Goal: Task Accomplishment & Management: Manage account settings

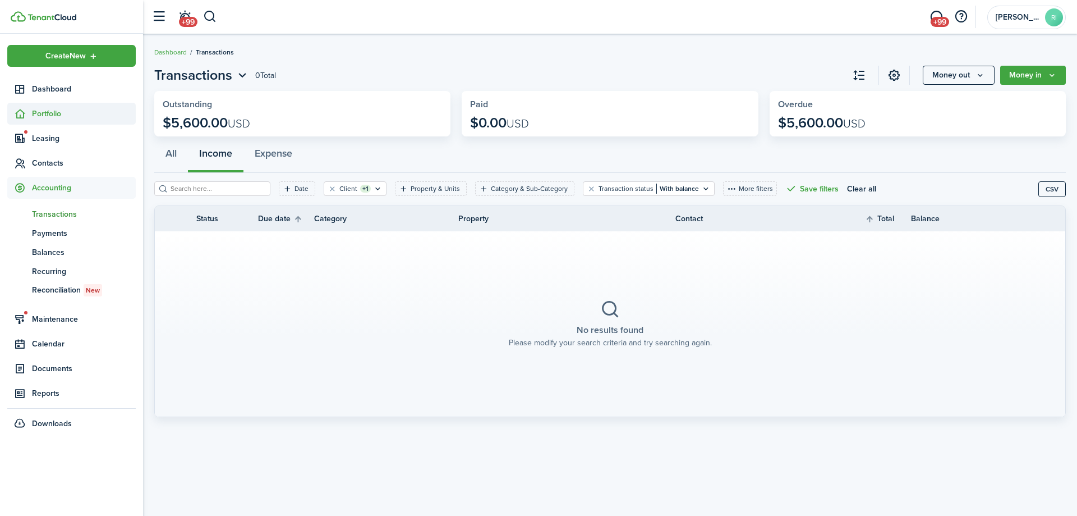
click at [68, 118] on span "Portfolio" at bounding box center [84, 114] width 104 height 12
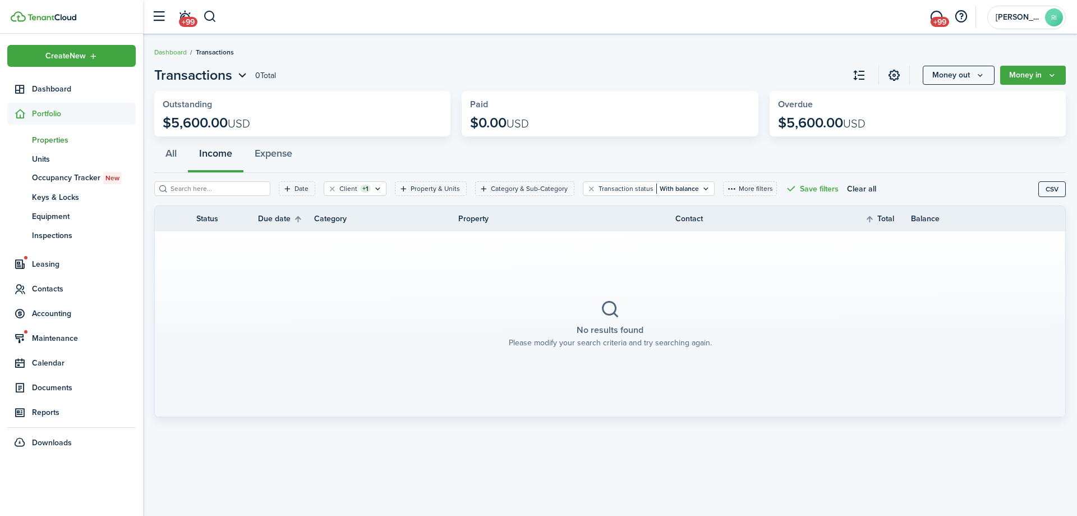
click at [61, 144] on span "Properties" at bounding box center [84, 140] width 104 height 12
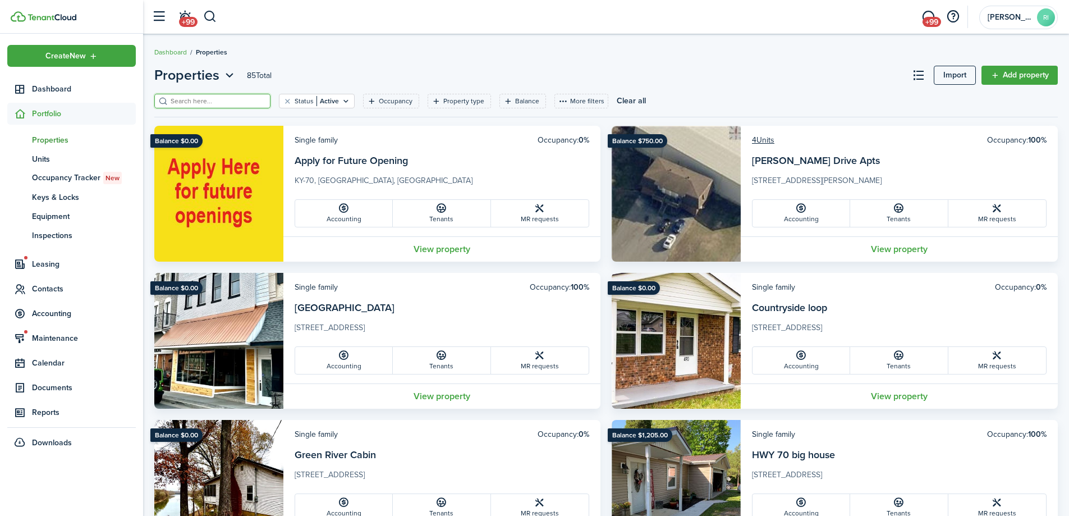
click at [233, 103] on input "search" at bounding box center [217, 101] width 99 height 11
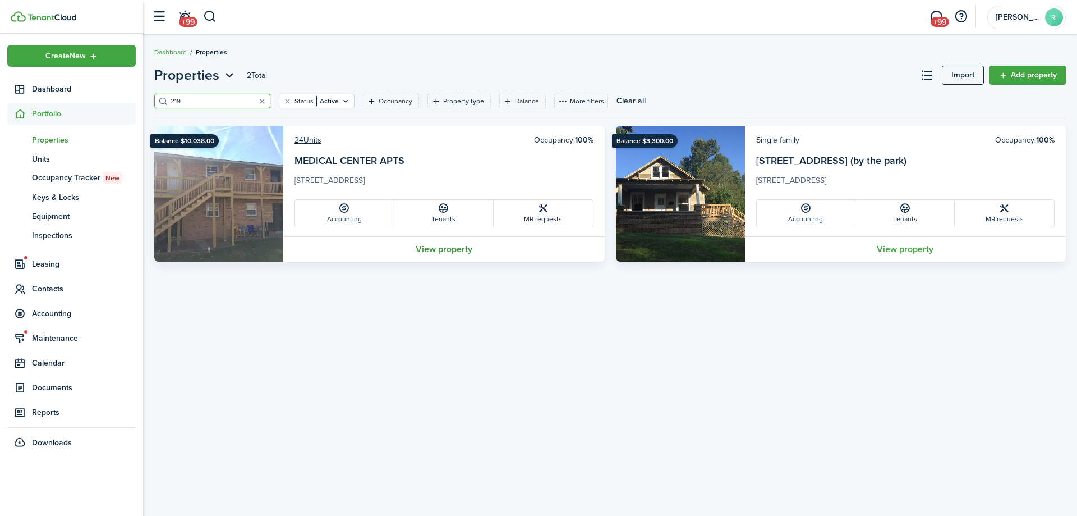
type input "219"
click at [425, 247] on link "View property" at bounding box center [443, 248] width 321 height 25
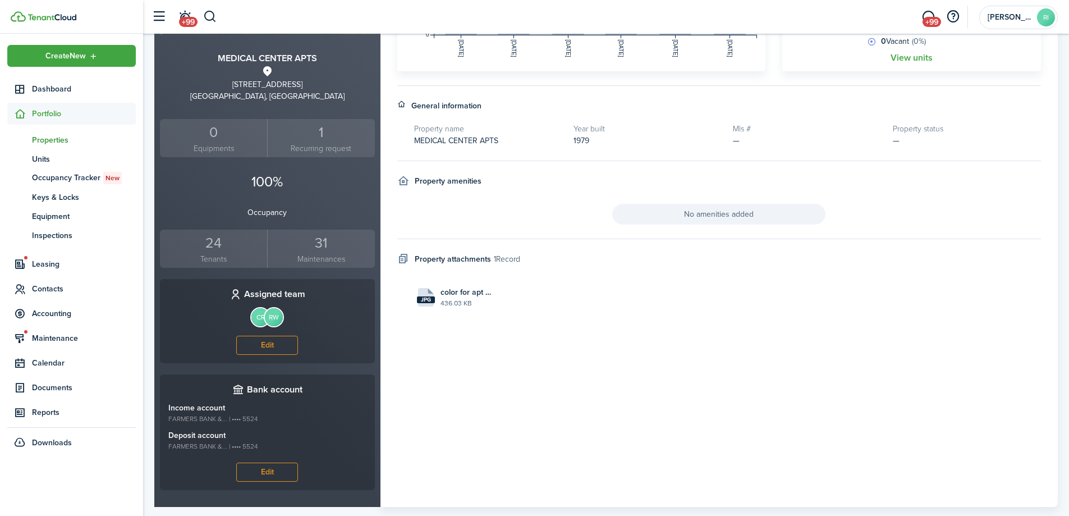
scroll to position [116, 0]
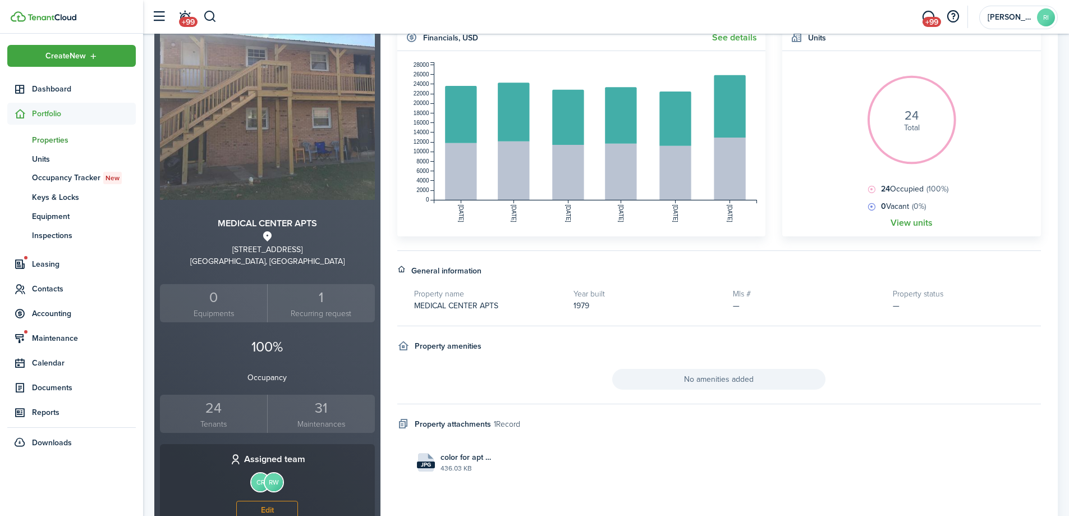
click at [222, 412] on div "24" at bounding box center [214, 407] width 102 height 21
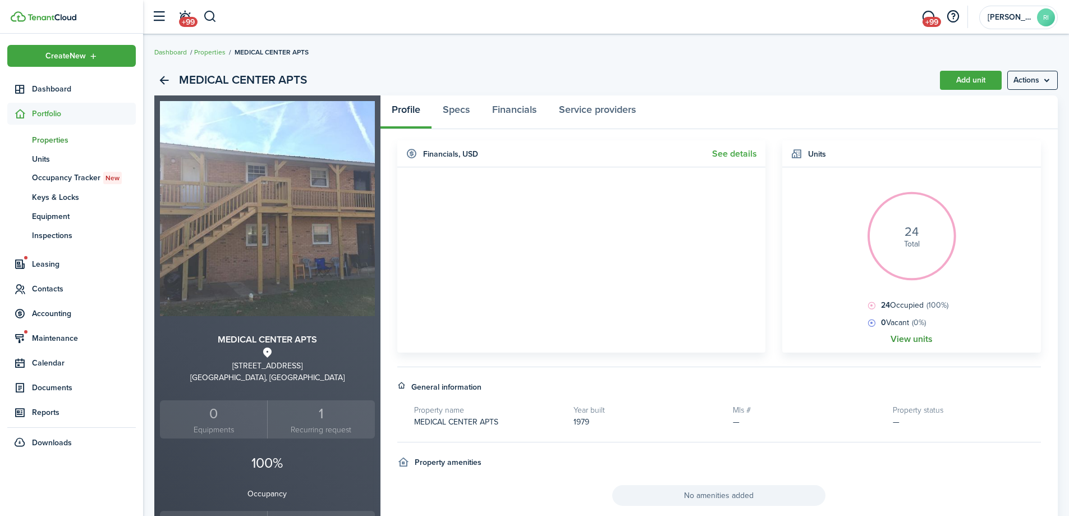
click at [914, 335] on link "View units" at bounding box center [911, 339] width 42 height 10
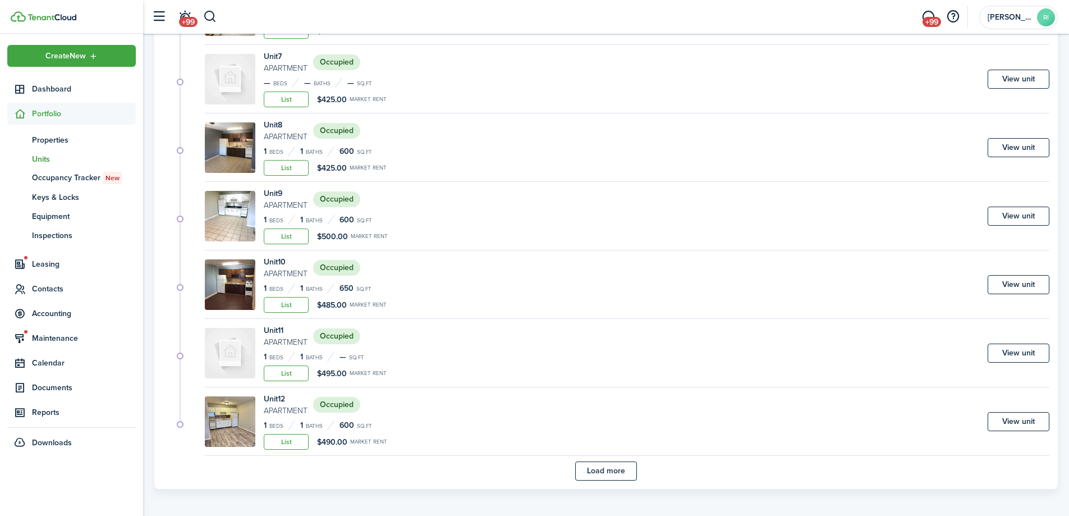
scroll to position [559, 0]
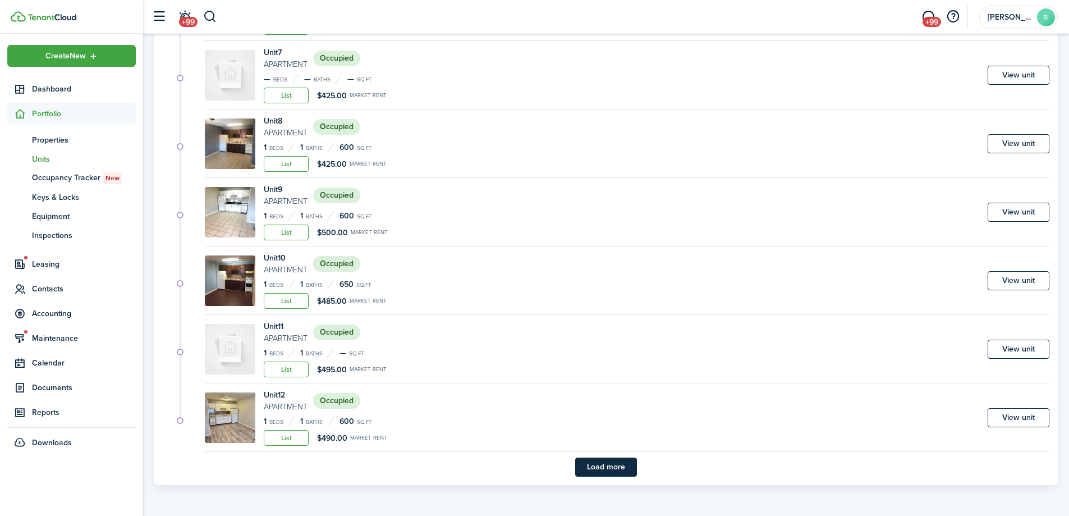
click at [614, 462] on button "Load more" at bounding box center [606, 466] width 62 height 19
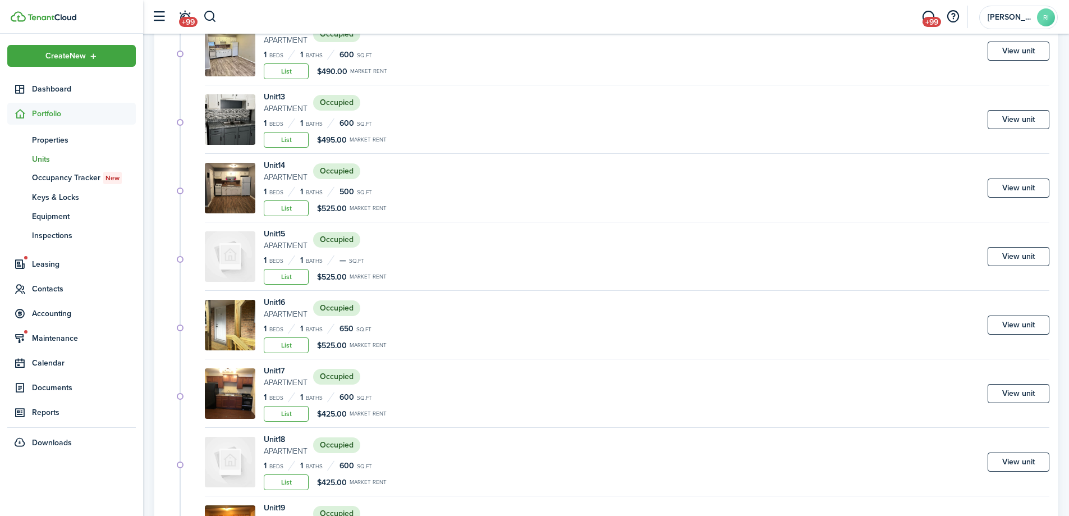
scroll to position [983, 0]
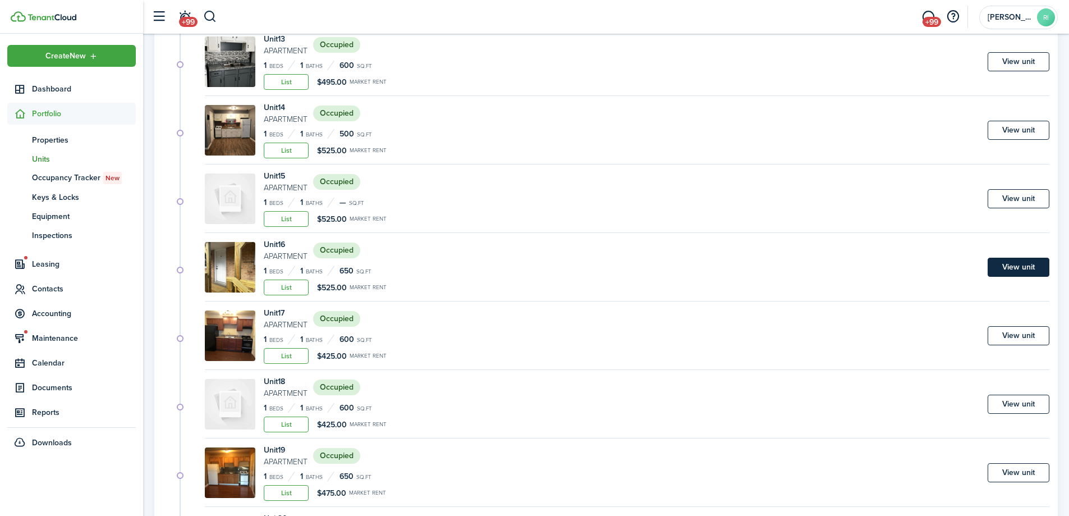
click at [1039, 262] on link "View unit" at bounding box center [1018, 267] width 62 height 19
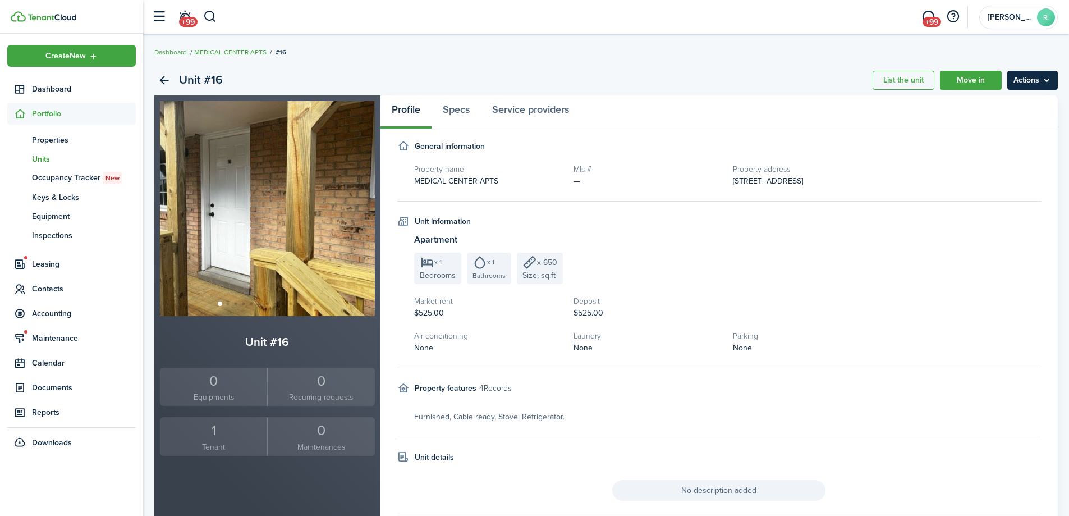
click at [1026, 82] on menu-btn "Actions" at bounding box center [1032, 80] width 50 height 19
click at [1016, 102] on link "Edit unit" at bounding box center [1008, 104] width 98 height 19
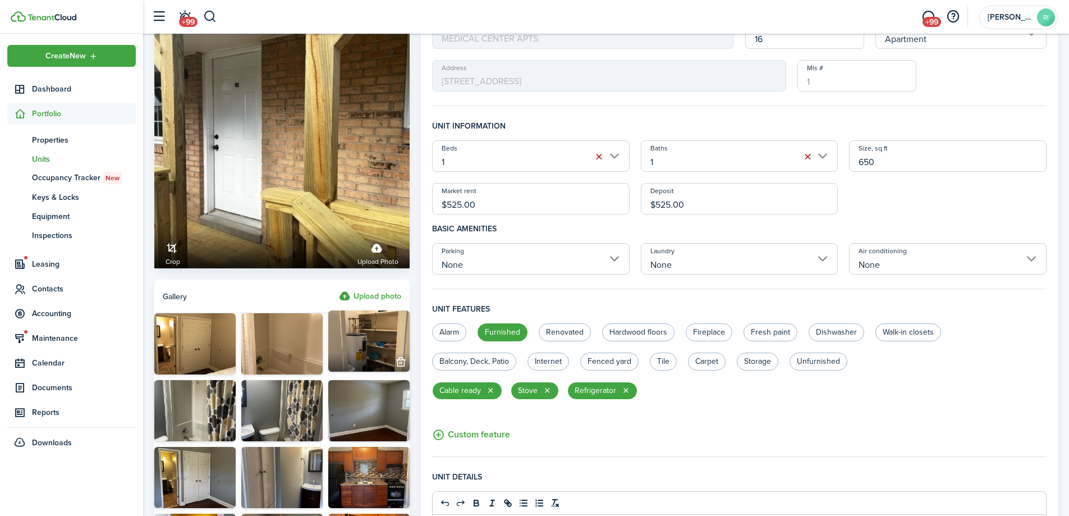
scroll to position [187, 0]
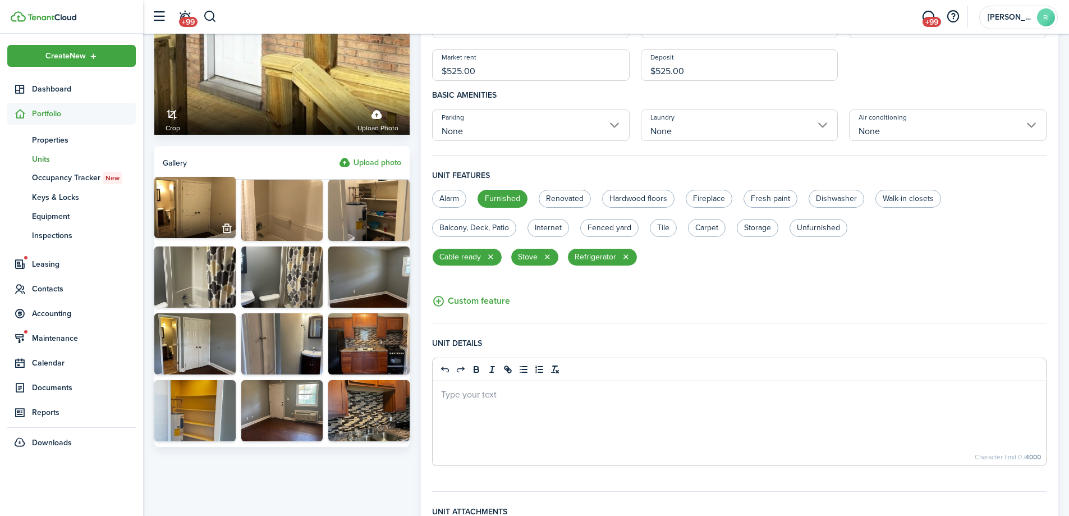
click at [195, 204] on img at bounding box center [194, 207] width 81 height 61
click at [232, 213] on img at bounding box center [194, 207] width 81 height 61
click at [203, 206] on img at bounding box center [194, 207] width 81 height 61
click at [228, 360] on button "button" at bounding box center [227, 362] width 16 height 16
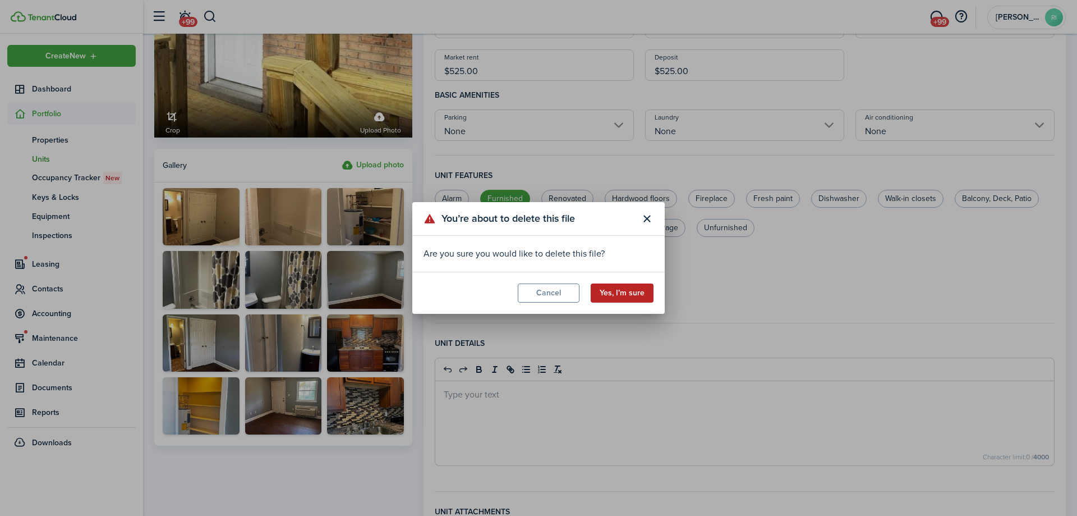
click at [642, 287] on button "Yes, I’m sure" at bounding box center [622, 292] width 63 height 19
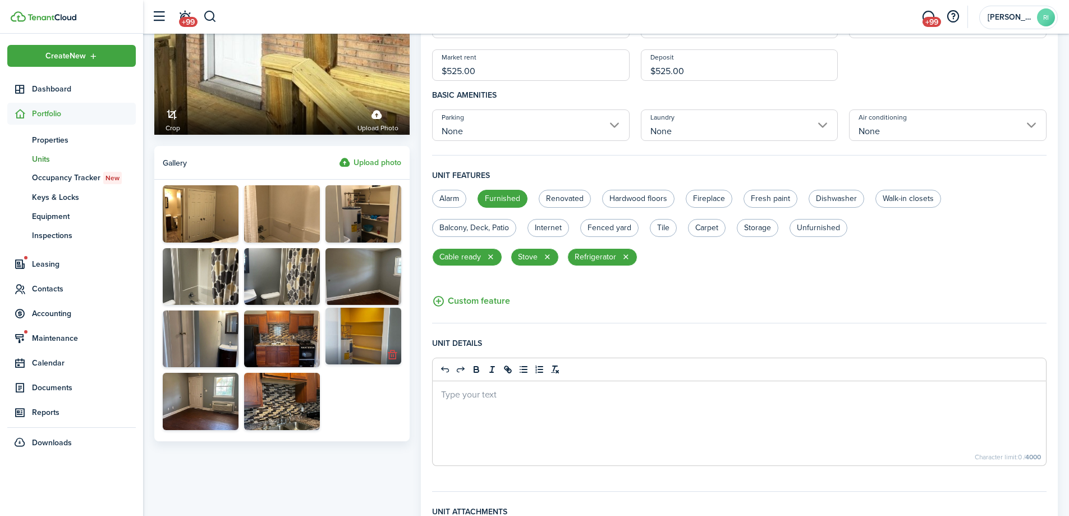
click at [394, 356] on button "button" at bounding box center [392, 355] width 16 height 16
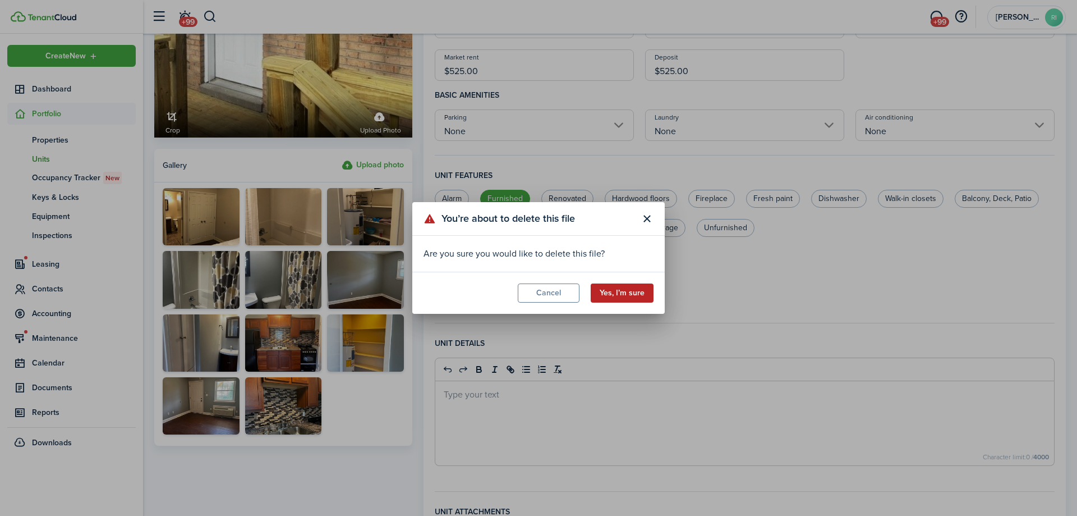
click at [603, 301] on button "Yes, I’m sure" at bounding box center [622, 292] width 63 height 19
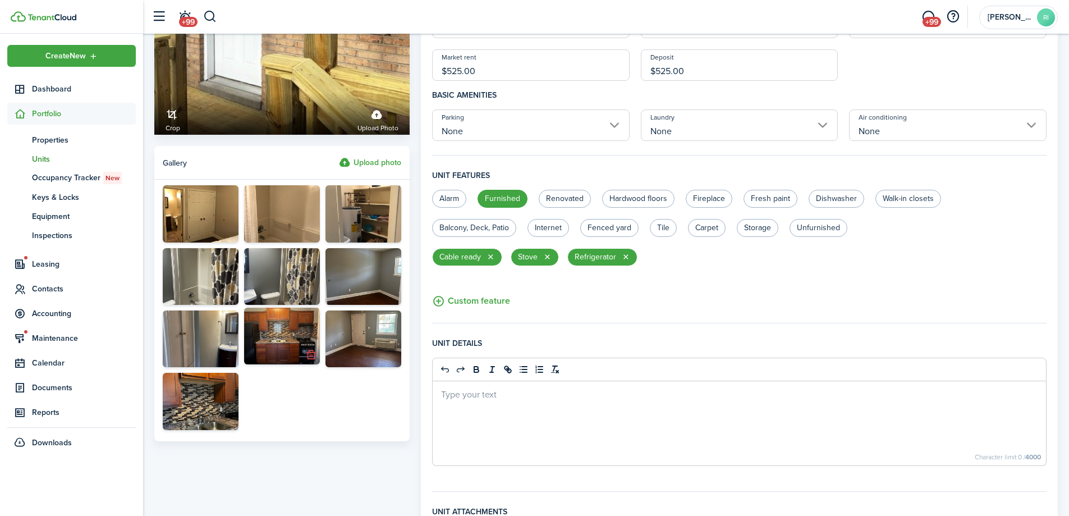
click at [306, 353] on button "button" at bounding box center [311, 355] width 16 height 16
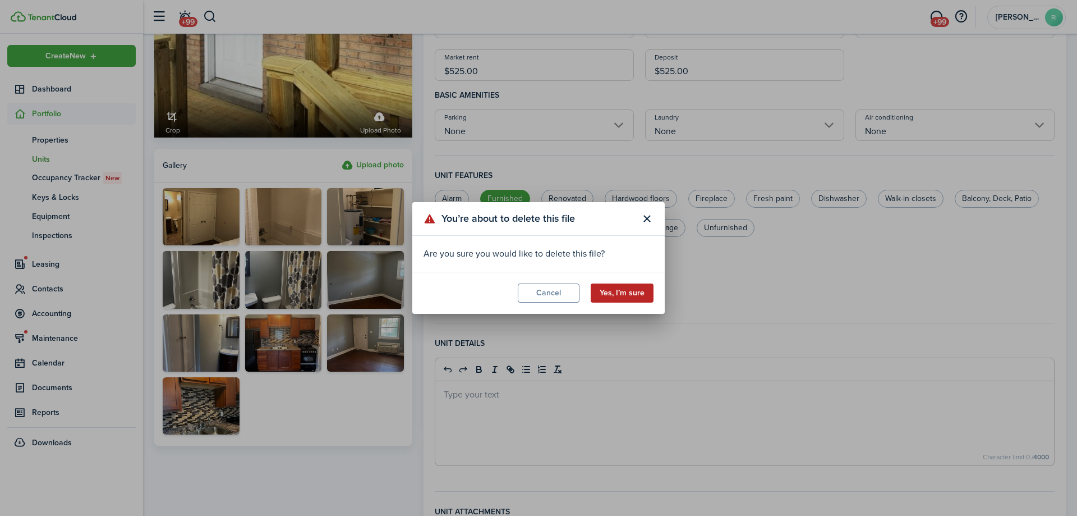
click at [617, 288] on button "Yes, I’m sure" at bounding box center [622, 292] width 63 height 19
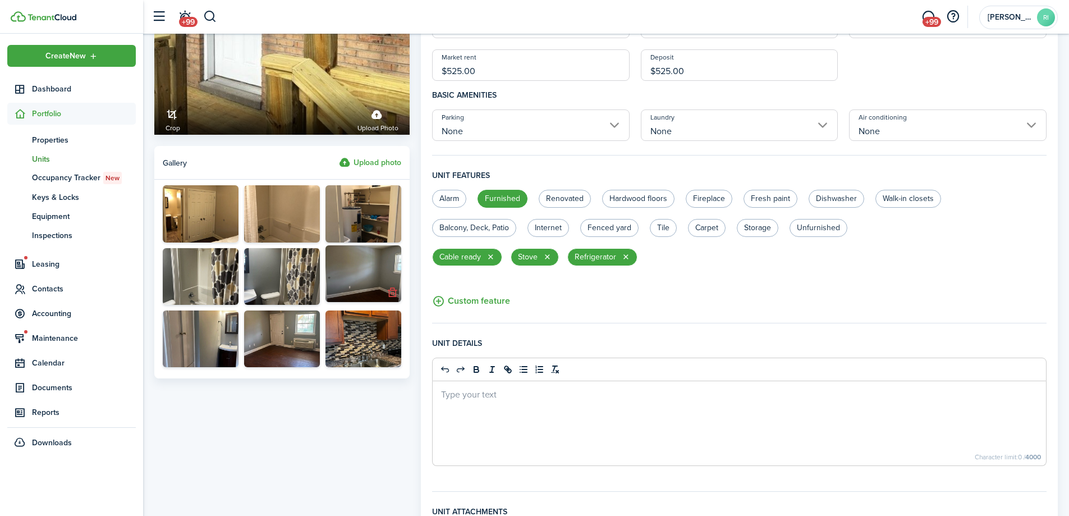
click at [396, 295] on button "button" at bounding box center [392, 292] width 16 height 16
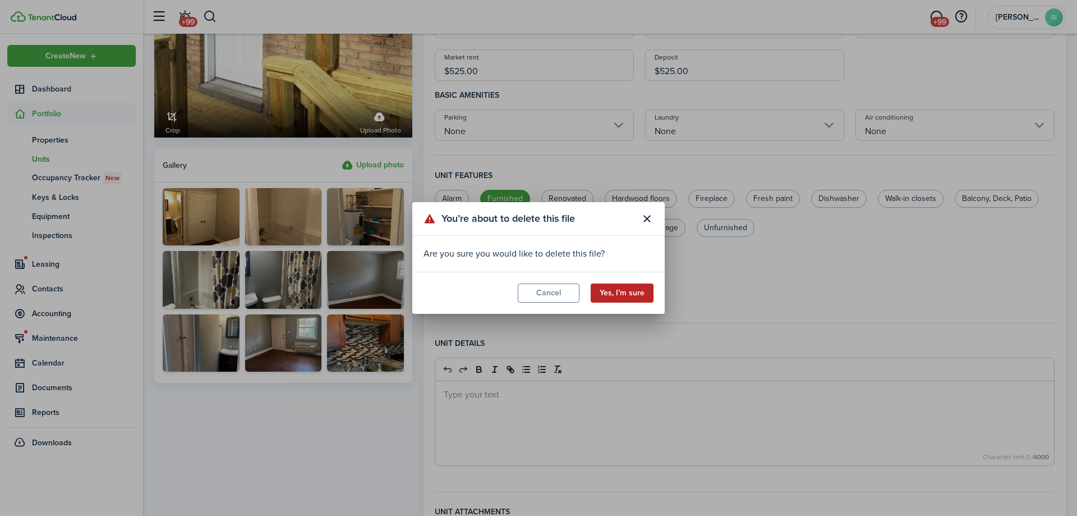
click at [612, 288] on button "Yes, I’m sure" at bounding box center [622, 292] width 63 height 19
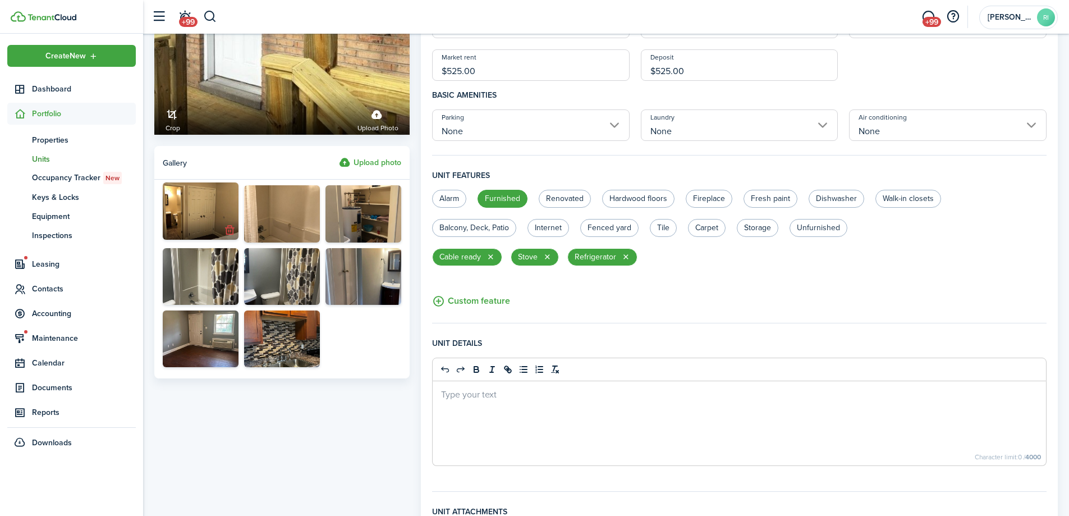
click at [231, 230] on button "button" at bounding box center [230, 230] width 16 height 16
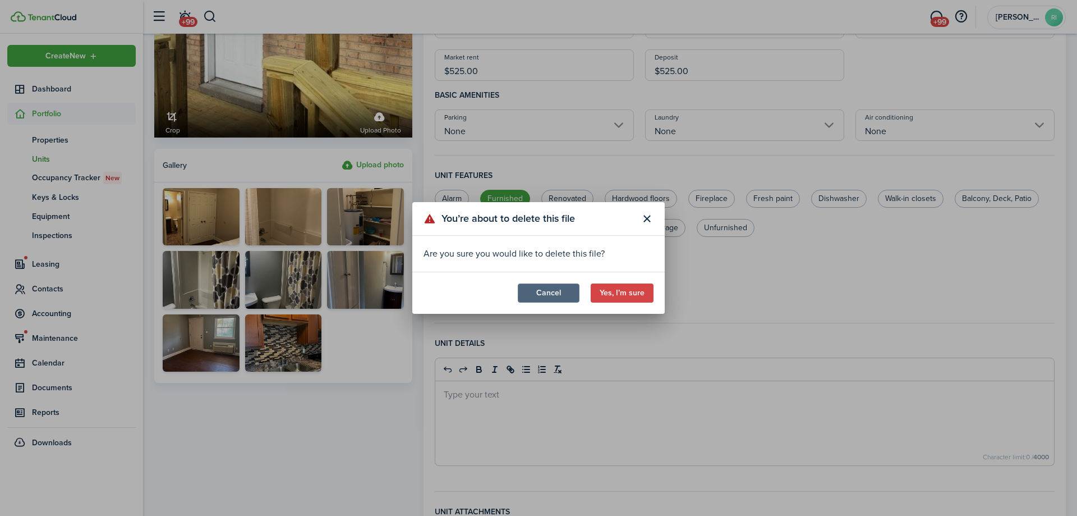
click at [543, 289] on button "Cancel" at bounding box center [549, 292] width 62 height 19
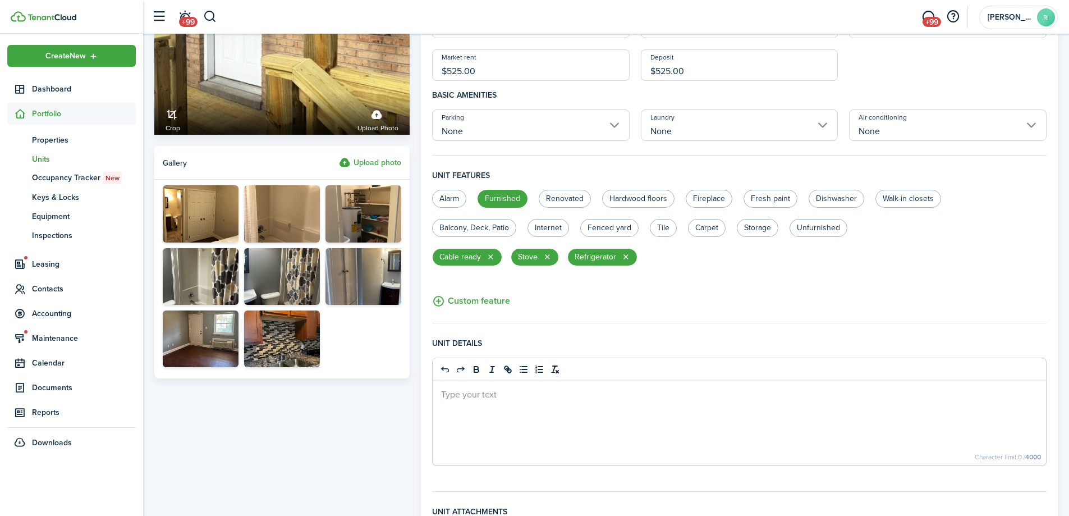
click at [387, 163] on label "Upload photo" at bounding box center [370, 162] width 62 height 13
click at [339, 156] on input "Upload photo" at bounding box center [339, 156] width 0 height 0
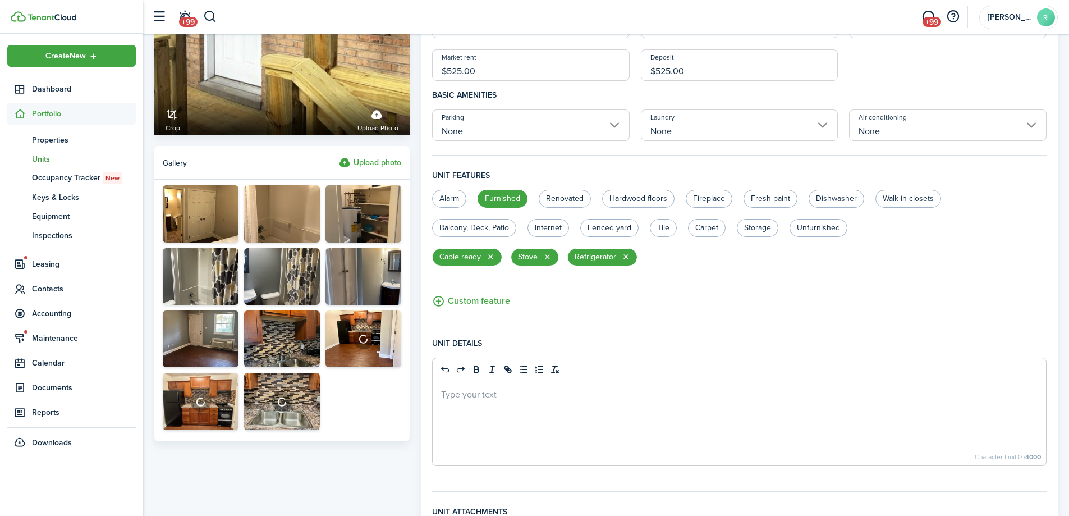
click at [378, 162] on label "Upload photo" at bounding box center [370, 162] width 62 height 13
click at [339, 156] on input "Upload photo" at bounding box center [339, 156] width 0 height 0
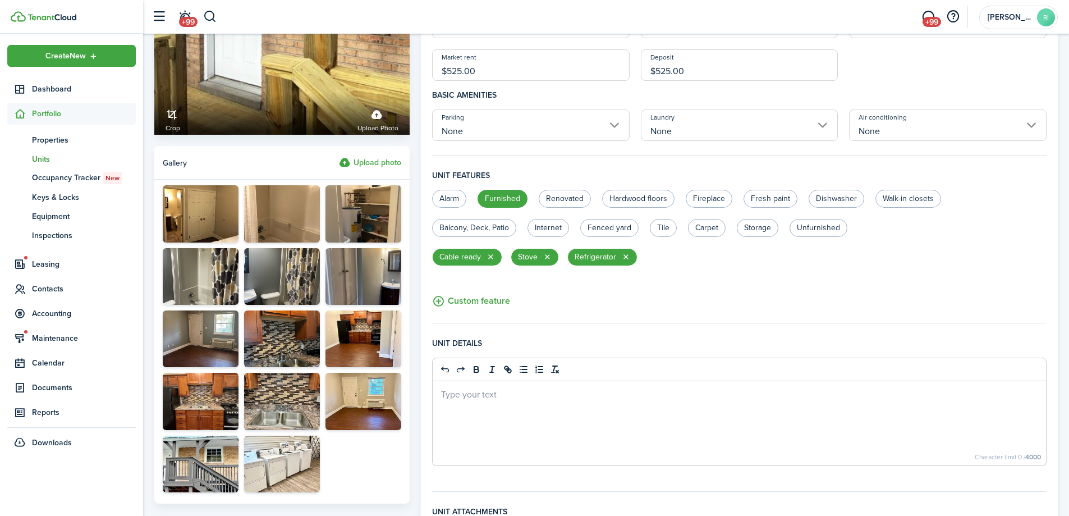
click at [390, 172] on panel-main-header "Gallery Upload photo" at bounding box center [281, 163] width 255 height 34
click at [390, 168] on label "Upload photo" at bounding box center [370, 162] width 62 height 13
click at [339, 156] on input "Upload photo" at bounding box center [339, 156] width 0 height 0
click at [383, 159] on label "Upload photo" at bounding box center [370, 162] width 62 height 13
click at [339, 156] on input "Upload photo" at bounding box center [339, 156] width 0 height 0
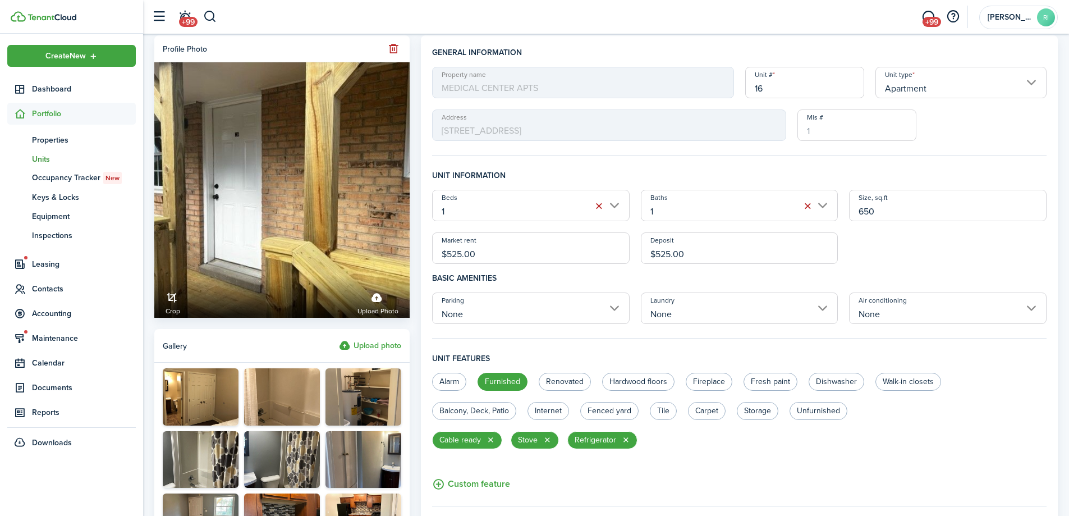
scroll to position [0, 0]
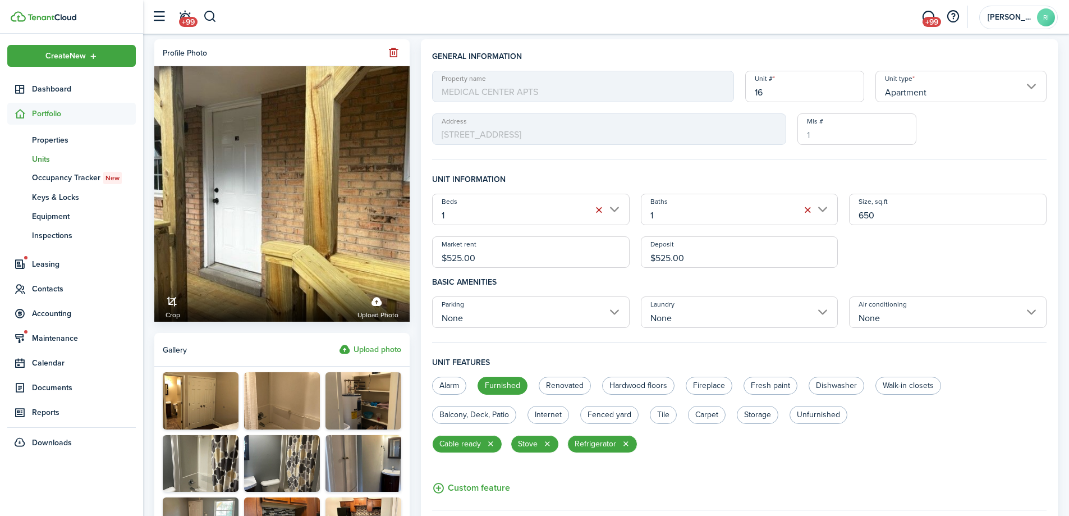
drag, startPoint x: 527, startPoint y: 256, endPoint x: 456, endPoint y: 252, distance: 71.4
click at [456, 251] on input "$525.00" at bounding box center [530, 251] width 197 height 31
type input "$5,250.00"
drag, startPoint x: 697, startPoint y: 258, endPoint x: 662, endPoint y: 258, distance: 35.3
click at [662, 258] on input "$525.00" at bounding box center [739, 251] width 197 height 31
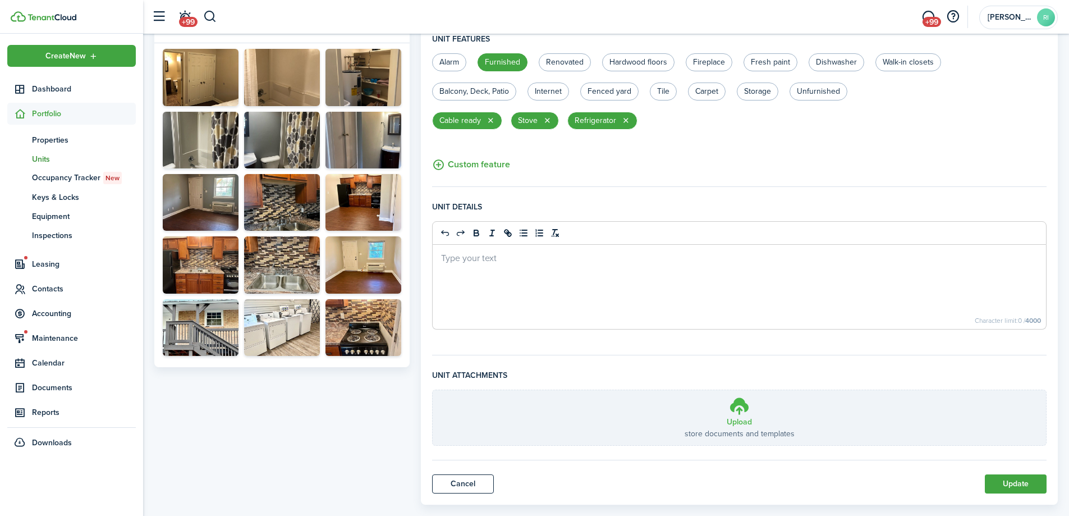
scroll to position [343, 0]
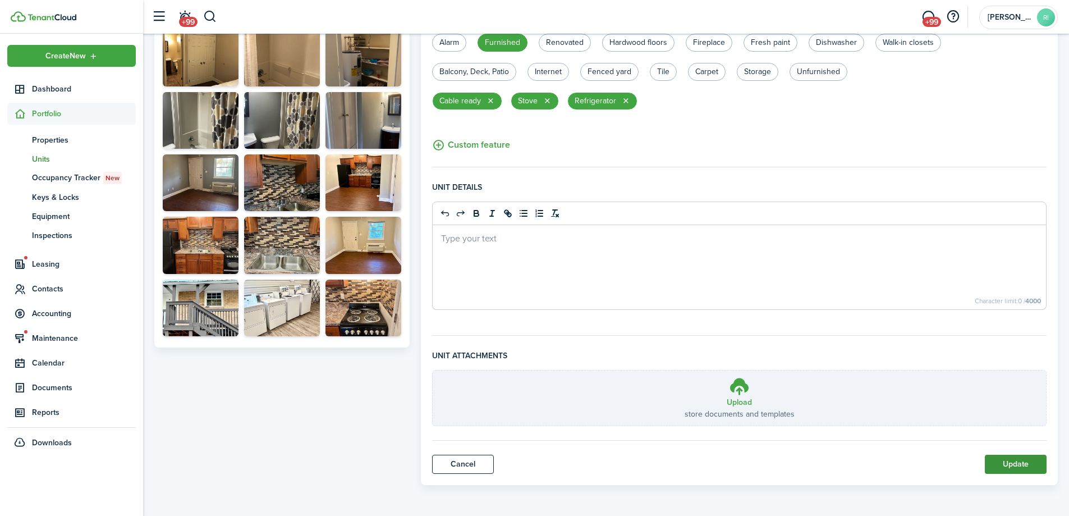
type input "$550.00"
click at [1019, 455] on button "Update" at bounding box center [1016, 463] width 62 height 19
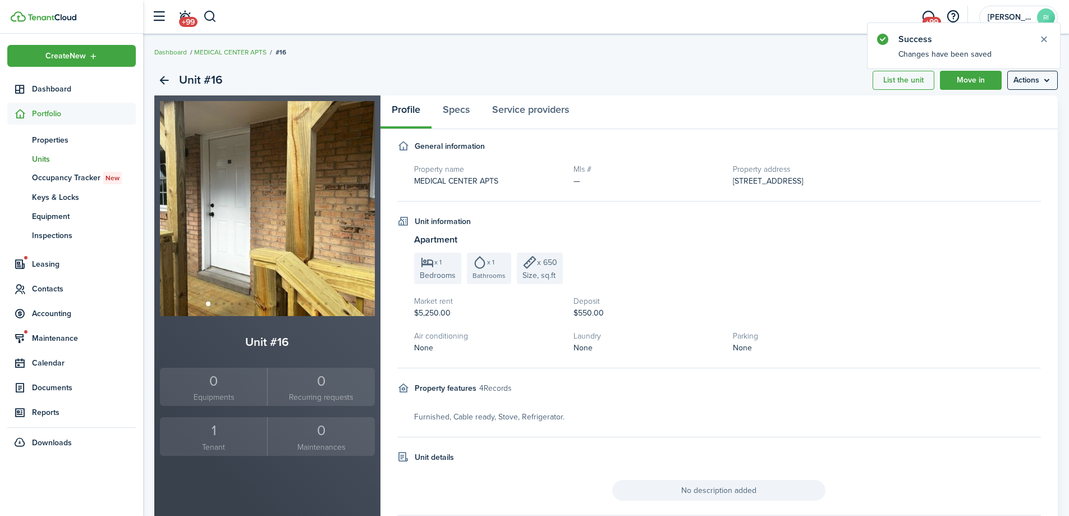
click at [855, 251] on unit-profile-info "Apartment x 1 Bedrooms x 1 Bathrooms x 650 Size, sq.ft Market rent $5,250.00 De…" at bounding box center [727, 293] width 627 height 121
click at [213, 431] on div "1" at bounding box center [214, 430] width 102 height 21
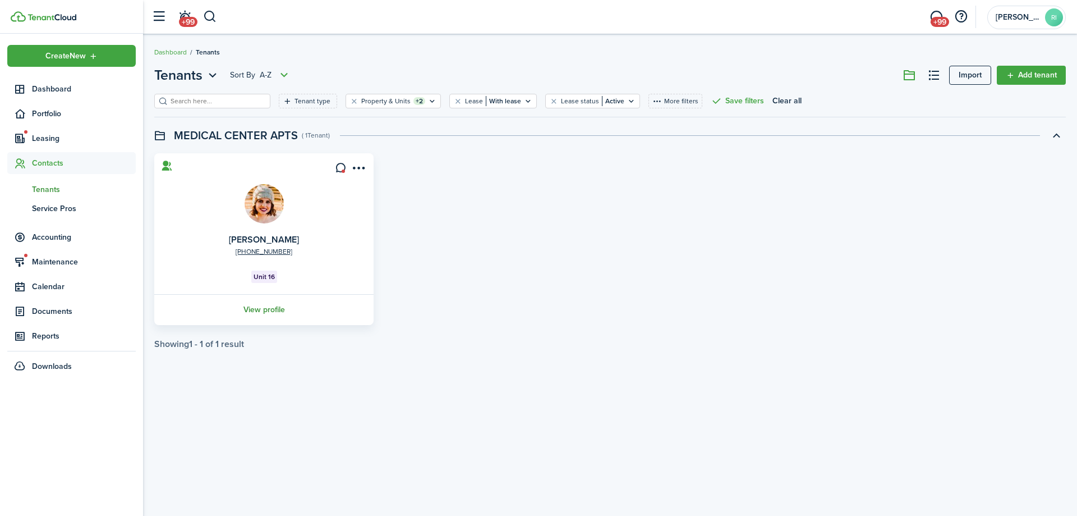
click at [269, 309] on link "View profile" at bounding box center [264, 309] width 223 height 31
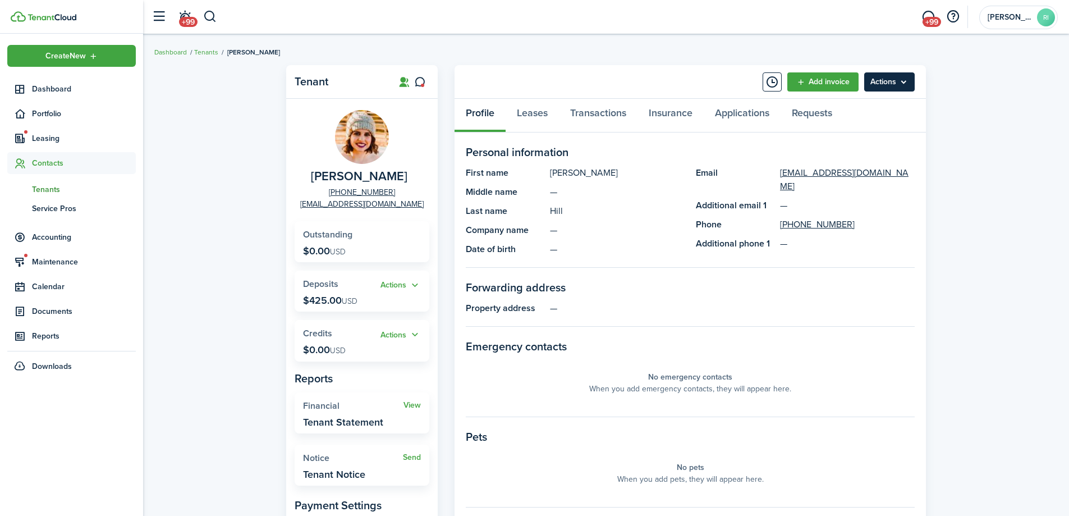
click at [902, 88] on menu-btn "Actions" at bounding box center [889, 81] width 50 height 19
click at [532, 115] on link "Leases" at bounding box center [531, 116] width 53 height 34
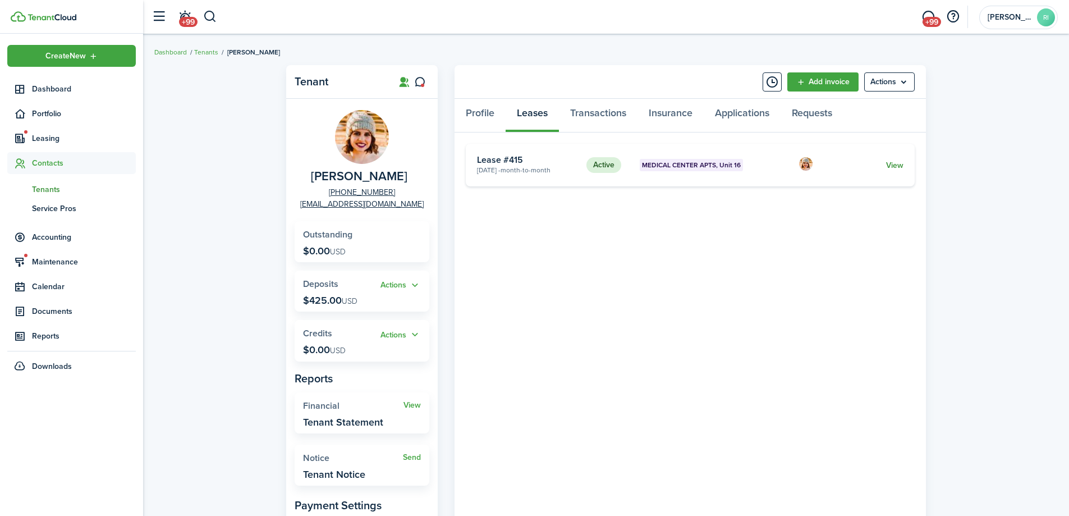
click at [897, 161] on link "View" at bounding box center [894, 165] width 17 height 12
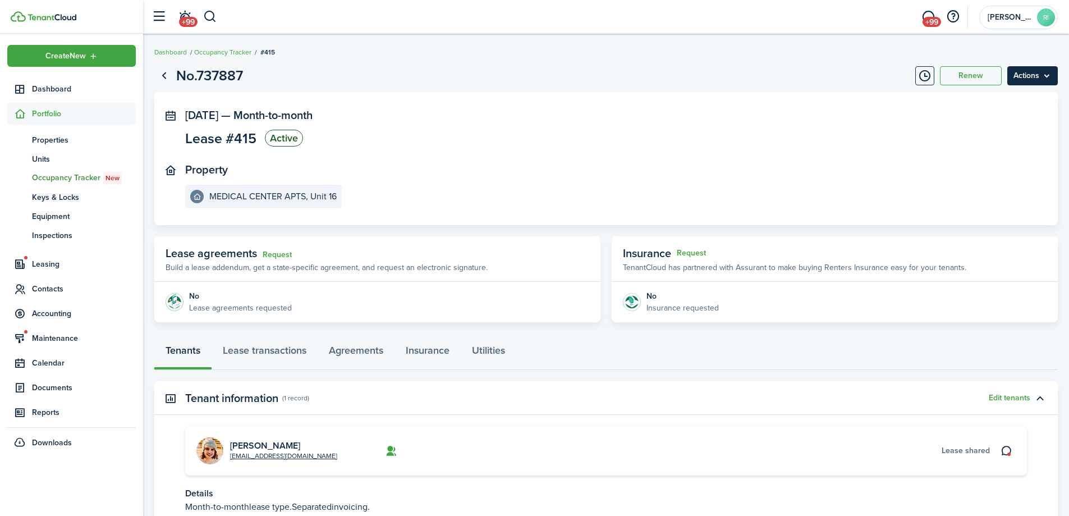
click at [1053, 82] on menu-btn "Actions" at bounding box center [1032, 75] width 50 height 19
click at [991, 138] on link "End Lease" at bounding box center [1008, 139] width 98 height 19
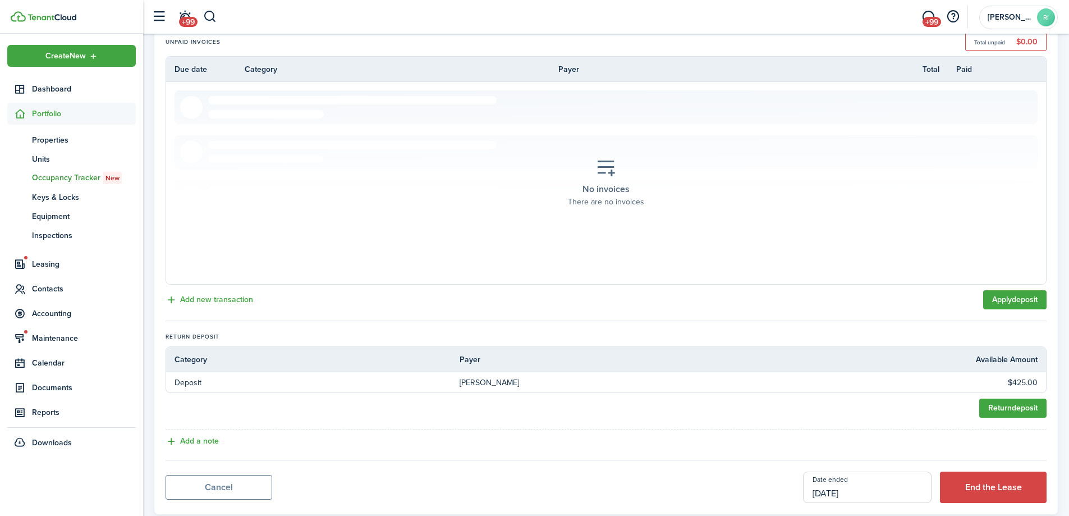
scroll to position [258, 0]
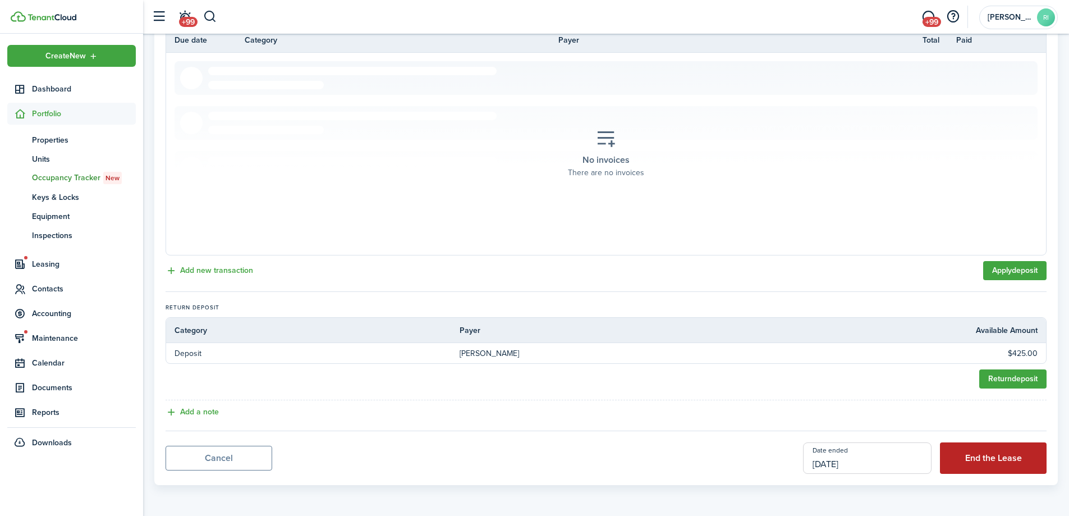
click at [996, 457] on button "End the Lease" at bounding box center [993, 457] width 107 height 31
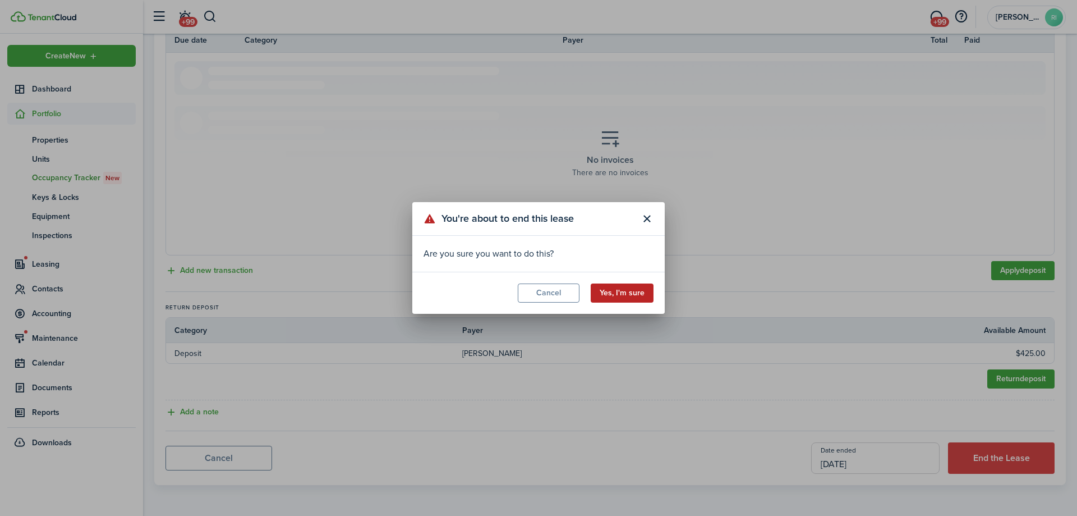
click at [617, 300] on button "Yes, I'm sure" at bounding box center [622, 292] width 63 height 19
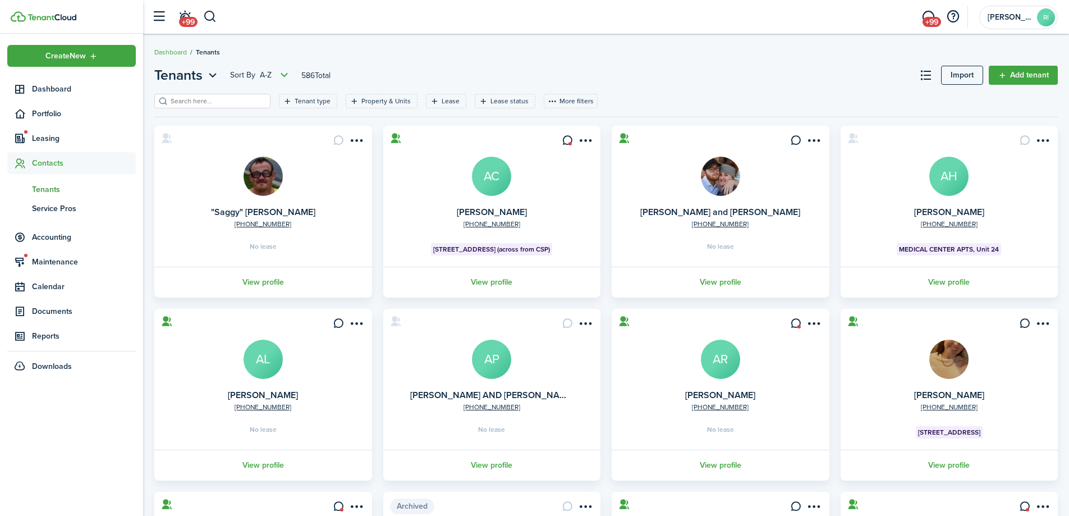
click at [654, 66] on header-page "Tenants Sort by A-Z 586 Total Import Add tenant" at bounding box center [605, 79] width 903 height 29
click at [58, 117] on span "Portfolio" at bounding box center [84, 114] width 104 height 12
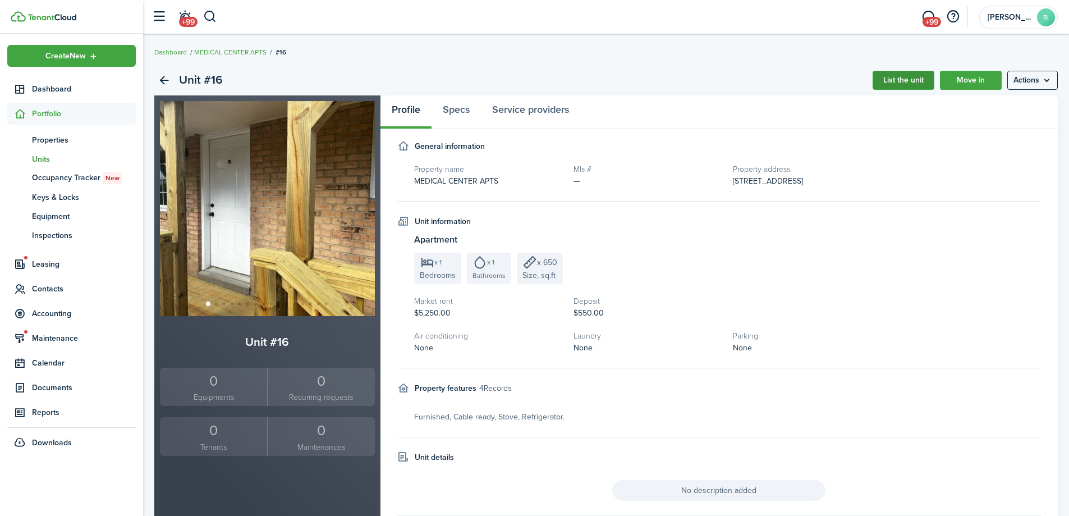
click at [908, 85] on link "List the unit" at bounding box center [903, 80] width 62 height 19
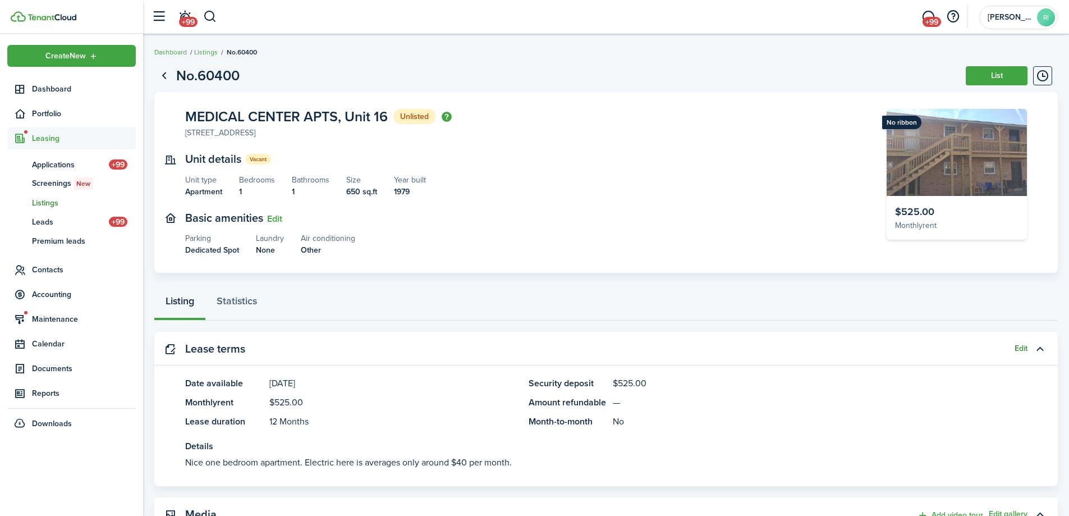
click at [1024, 348] on button "Edit" at bounding box center [1020, 348] width 13 height 9
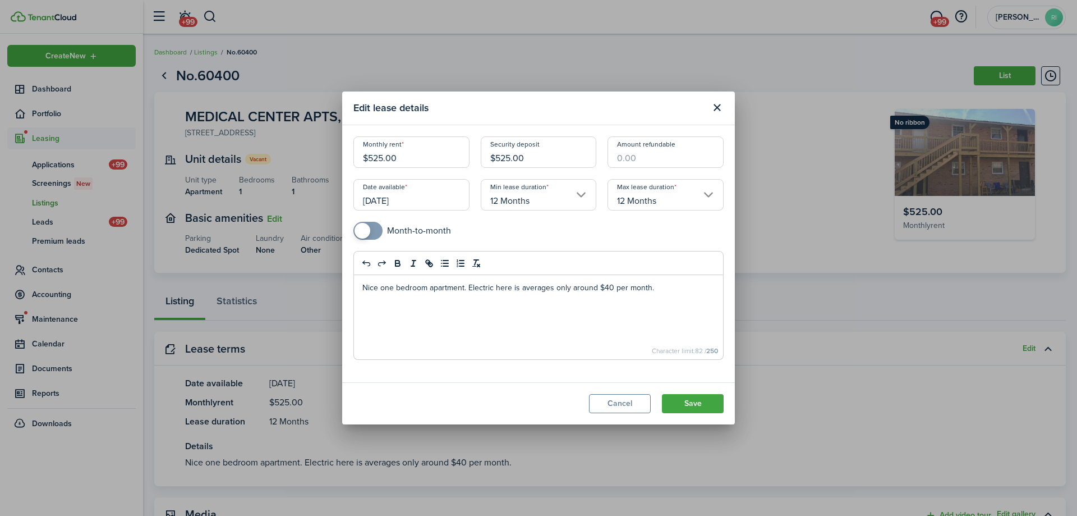
drag, startPoint x: 412, startPoint y: 157, endPoint x: 374, endPoint y: 157, distance: 38.2
click at [374, 157] on input "$525.00" at bounding box center [411, 151] width 116 height 31
type input "$550.00"
drag, startPoint x: 535, startPoint y: 159, endPoint x: 500, endPoint y: 157, distance: 34.8
click at [500, 157] on input "$525.00" at bounding box center [539, 151] width 116 height 31
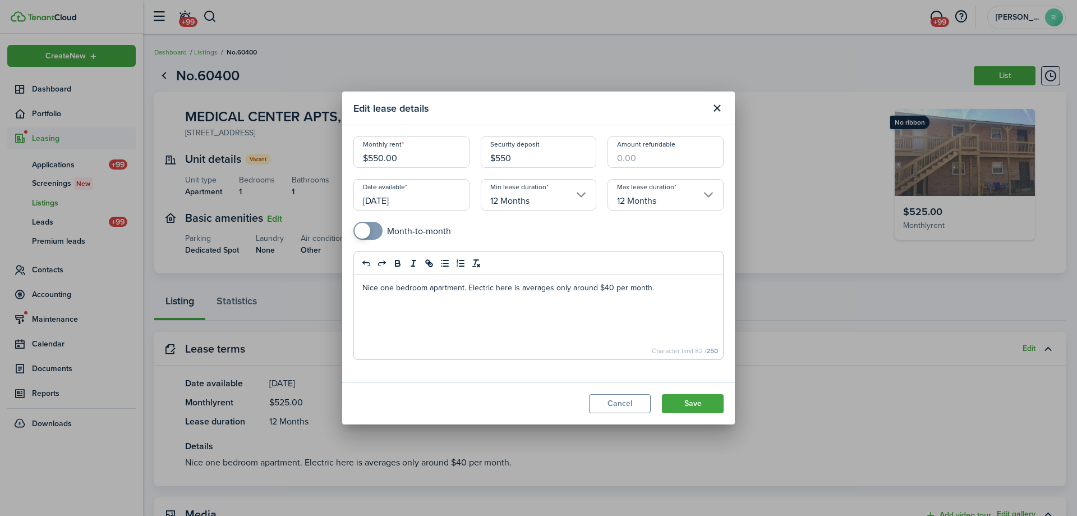
type input "$550.00"
click at [502, 232] on mobiscroll-switch "Month-to-month" at bounding box center [538, 231] width 370 height 18
click at [455, 204] on input "[DATE]" at bounding box center [411, 194] width 116 height 31
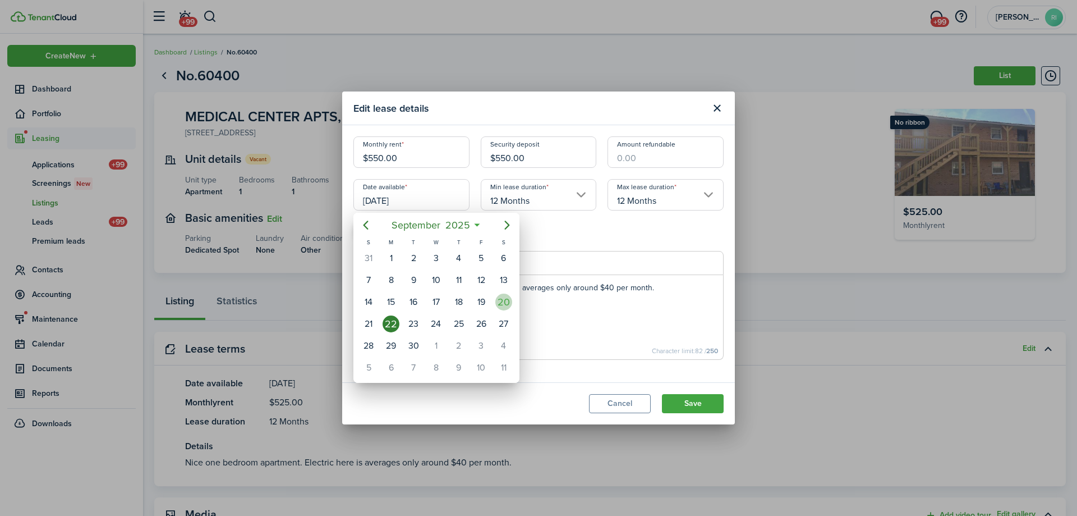
click at [498, 302] on div "20" at bounding box center [503, 301] width 17 height 17
type input "[DATE]"
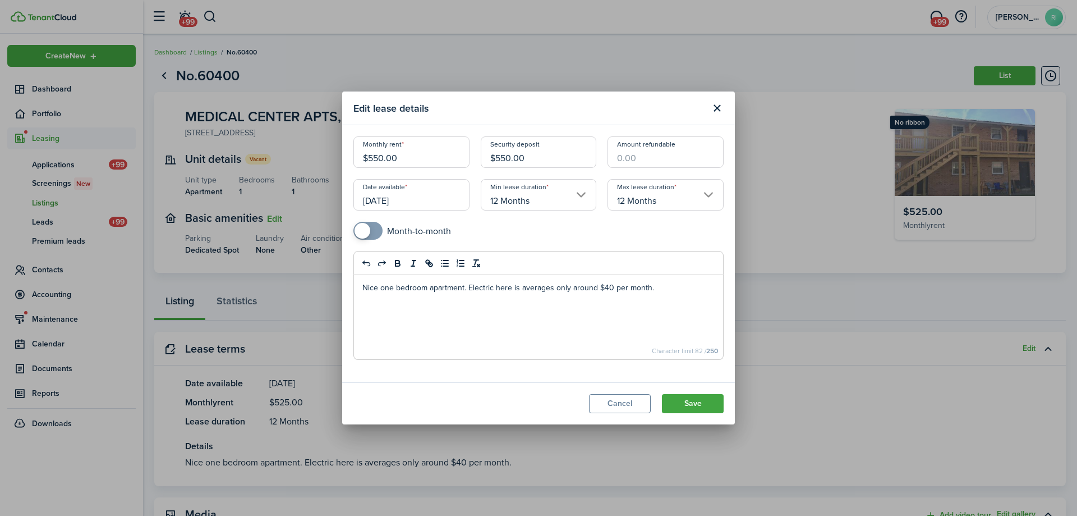
click at [679, 287] on p "Nice one bedroom apartment. Electric here is averages only around $40 per month." at bounding box center [538, 288] width 352 height 12
click at [674, 287] on p "Nice one bedroom apartment. Electric here is averages only around $40 per month." at bounding box center [538, 288] width 352 height 12
click at [521, 288] on p "Nice one bedroom apartment. Electric here is averages only around $40 per month." at bounding box center [538, 288] width 352 height 12
drag, startPoint x: 575, startPoint y: 315, endPoint x: 511, endPoint y: 296, distance: 66.6
click at [574, 315] on div "Nice one bedroom apartment. Electric here is cheap! averages only around $40 pe…" at bounding box center [538, 317] width 369 height 84
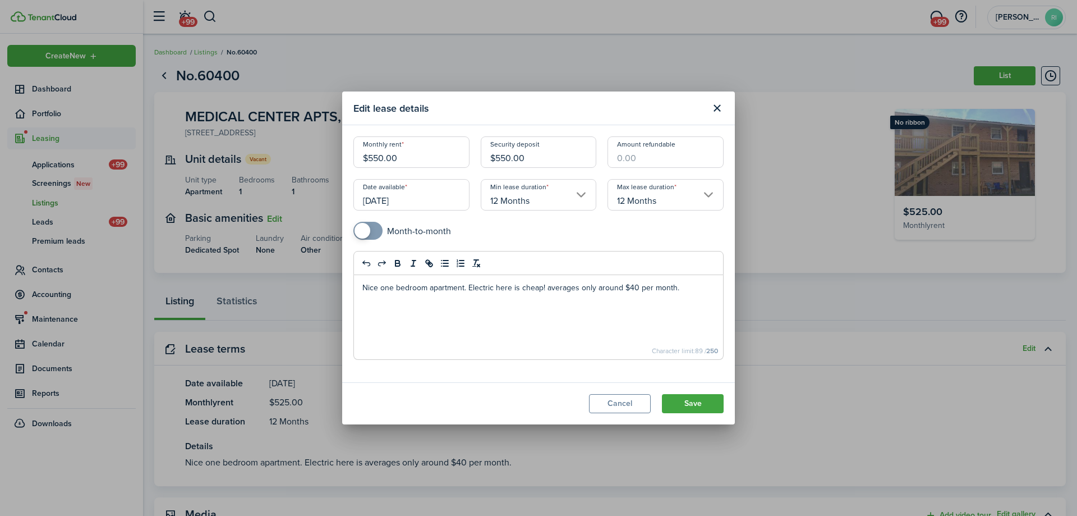
click at [467, 284] on p "Nice one bedroom apartment. Electric here is cheap! averages only around $40 pe…" at bounding box center [538, 288] width 352 height 12
click at [392, 302] on p "Nice one bedroom apartment. Freshly painted. Electric here is cheap! averages o…" at bounding box center [538, 294] width 352 height 24
click at [535, 298] on p "Nice one bedroom apartment. Freshly painted. Electric here is cheap! averages o…" at bounding box center [538, 294] width 352 height 24
click at [581, 299] on p "Nice one bedroom apartment. Freshly painted. Electric here is cheap! averages o…" at bounding box center [538, 294] width 352 height 24
click at [585, 298] on p "Nice one bedroom apartment. Freshly painted. Electric here is cheap! averages o…" at bounding box center [538, 294] width 352 height 24
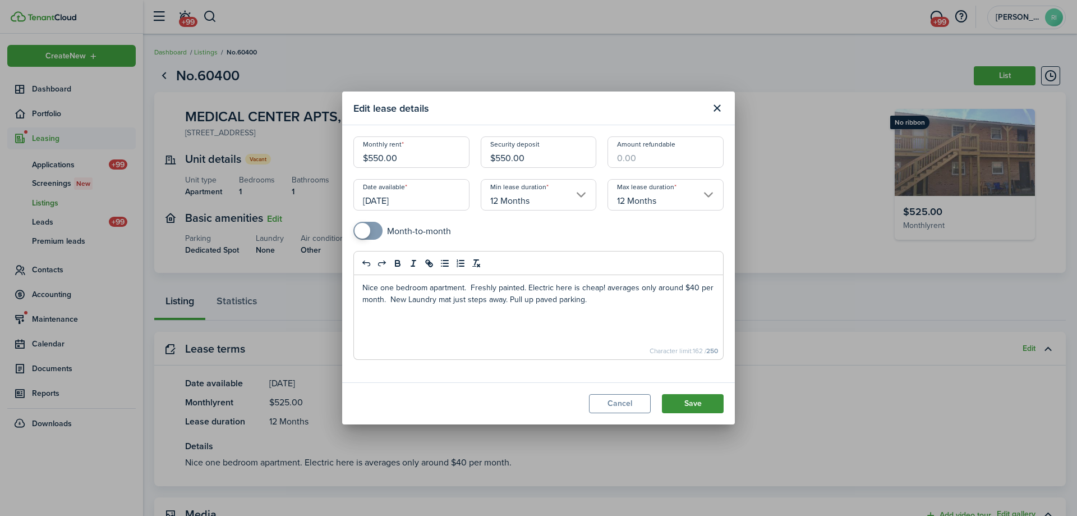
click at [714, 401] on button "Save" at bounding box center [693, 403] width 62 height 19
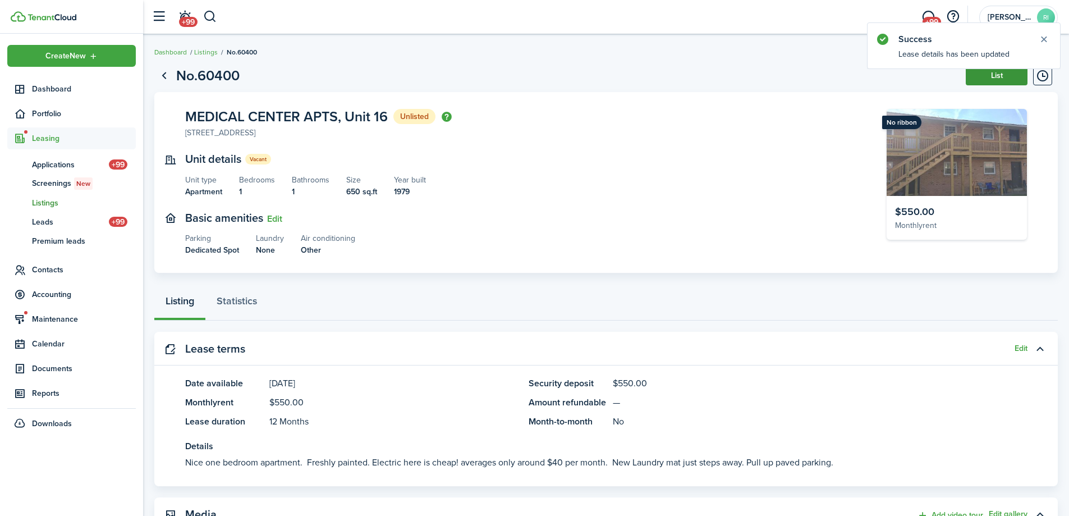
click at [1013, 79] on button "List" at bounding box center [997, 75] width 62 height 19
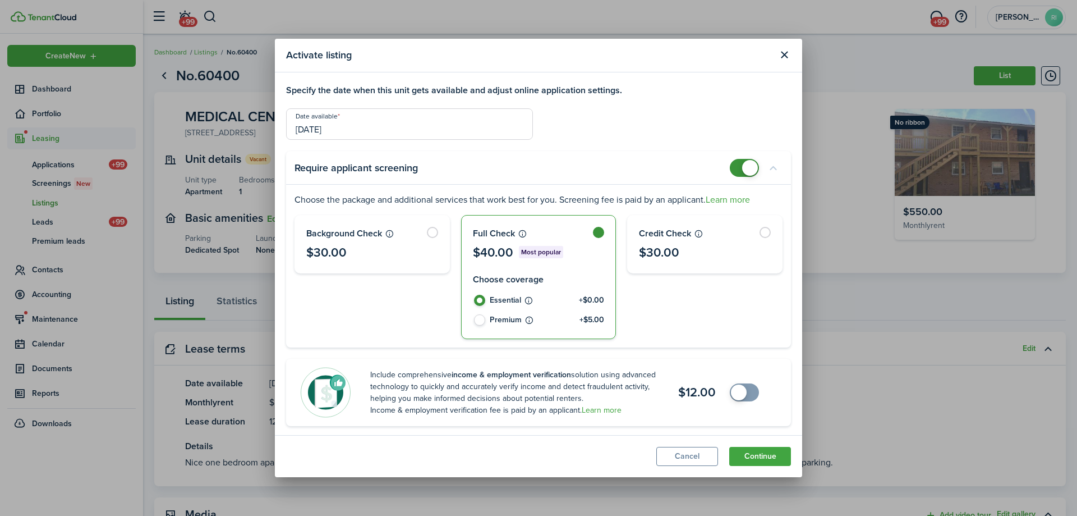
checkbox input "false"
click at [742, 168] on span at bounding box center [750, 168] width 16 height 16
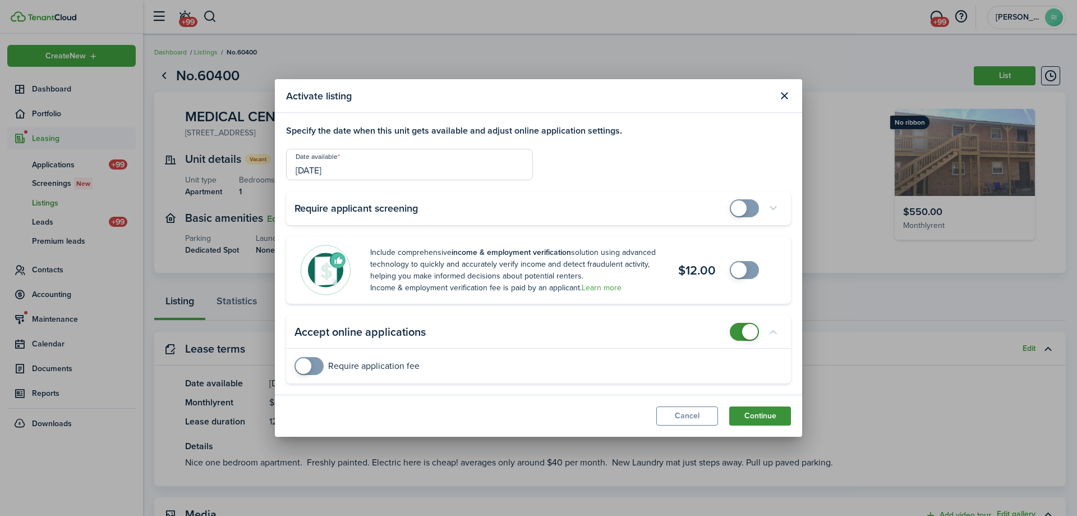
click at [778, 414] on button "Continue" at bounding box center [760, 415] width 62 height 19
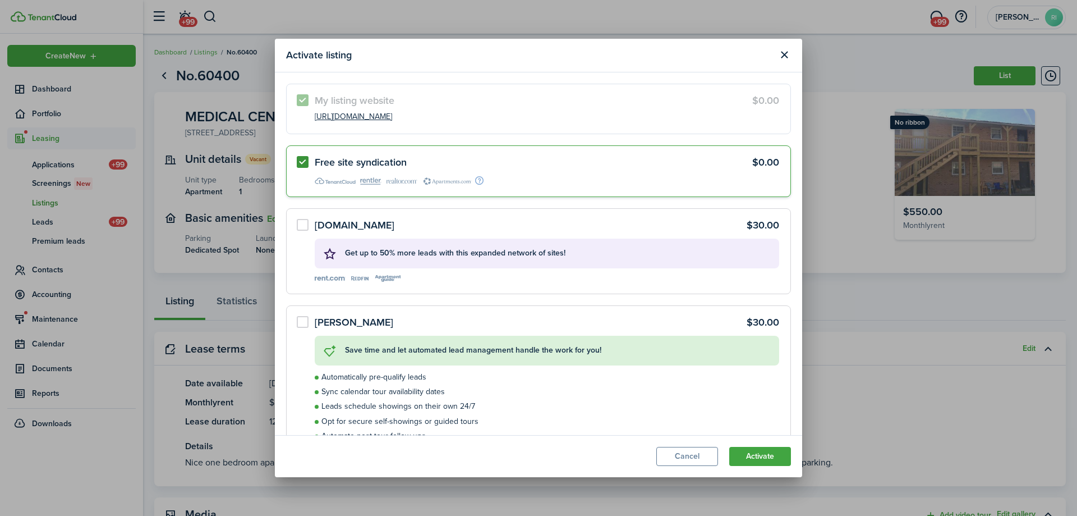
click at [300, 160] on label "Free site syndication $0.00" at bounding box center [538, 170] width 505 height 51
radio input "false"
click at [762, 456] on button "Activate" at bounding box center [760, 456] width 62 height 19
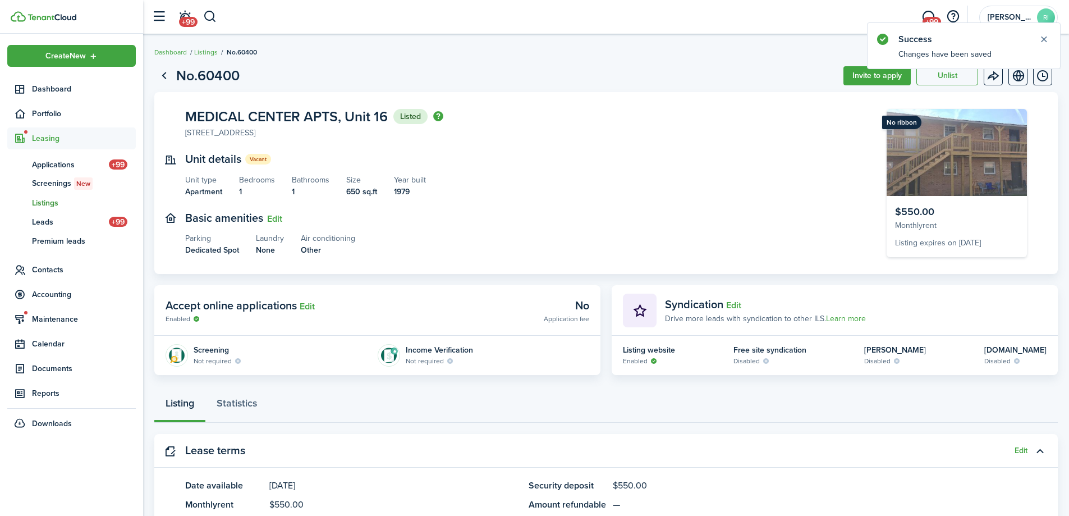
click at [627, 185] on panel-main-section "Unit details Vacant Unit type Apartment Bedrooms 1 Bathrooms 1 Size 650 sq.ft Y…" at bounding box center [519, 175] width 668 height 45
click at [55, 199] on span "Listings" at bounding box center [84, 203] width 104 height 12
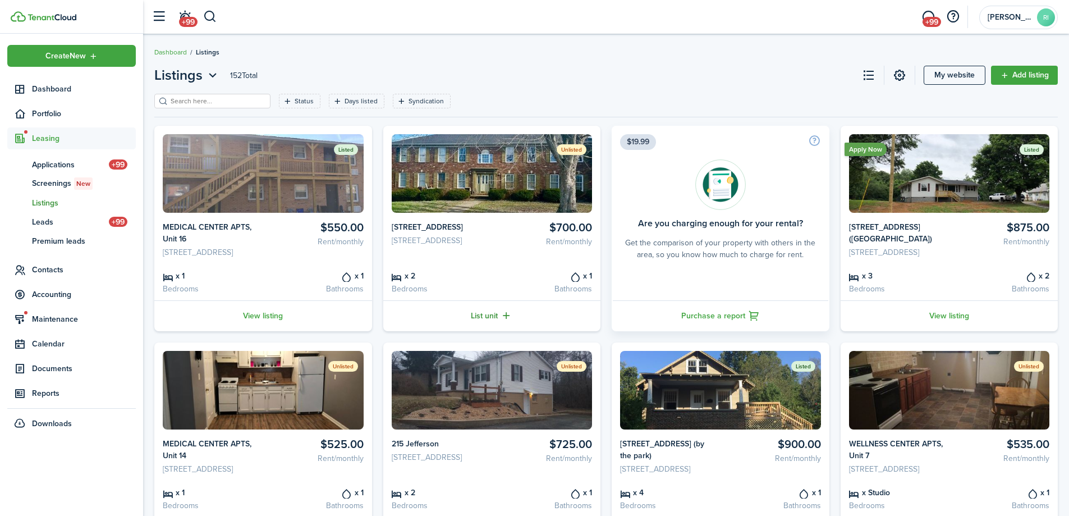
click at [490, 327] on link "List unit" at bounding box center [492, 315] width 218 height 31
click at [517, 186] on img at bounding box center [492, 173] width 201 height 79
click at [295, 105] on filter-tag-label "Status" at bounding box center [304, 101] width 19 height 10
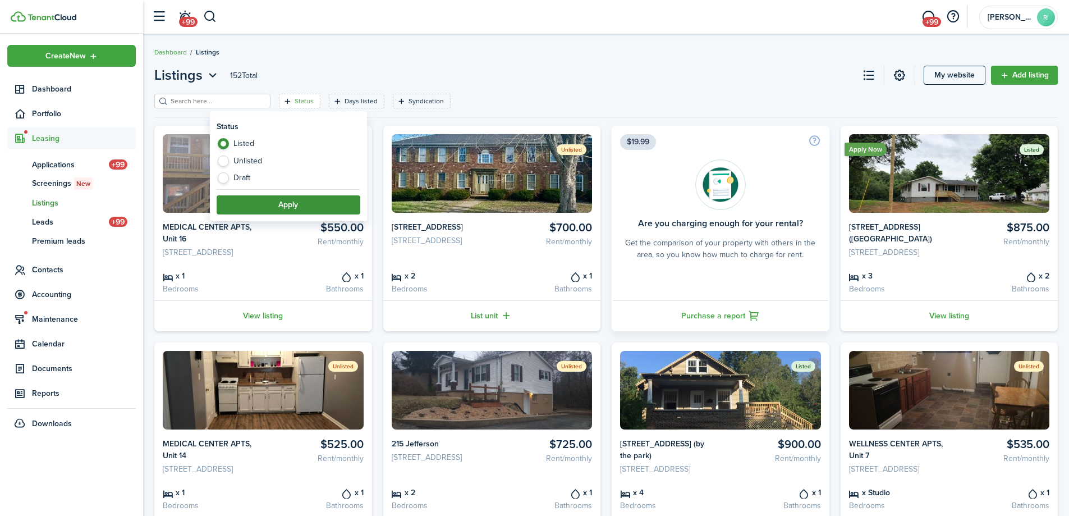
click at [283, 203] on button "Apply" at bounding box center [289, 204] width 144 height 19
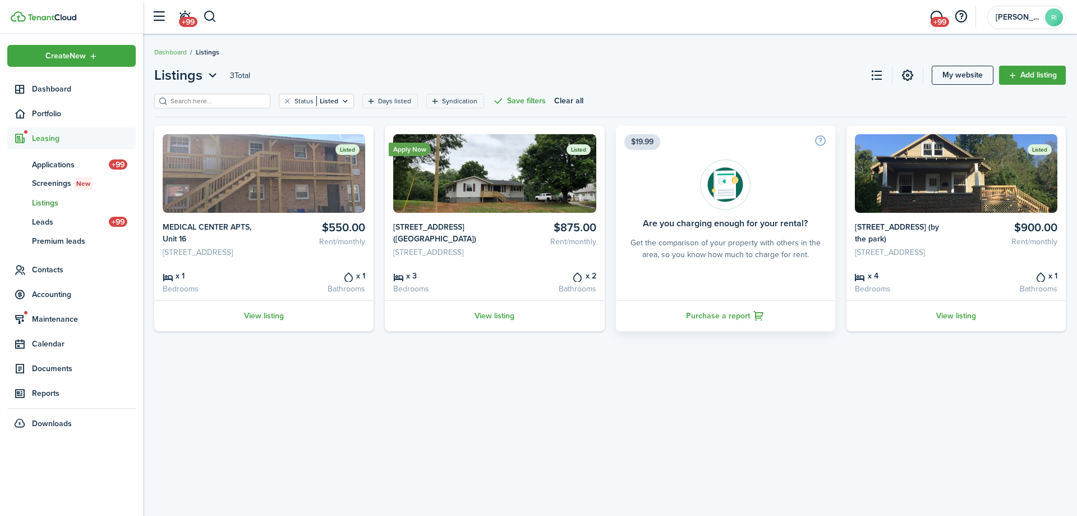
click at [571, 388] on div "Listings 3 Total My website Add listing Status Listed Days listed Syndication S…" at bounding box center [610, 274] width 934 height 431
click at [576, 387] on div "Listings 3 Total My website Add listing Status Listed Days listed Syndication S…" at bounding box center [610, 274] width 934 height 431
click at [592, 387] on div "Listings 3 Total My website Add listing Status Listed Days listed Syndication S…" at bounding box center [610, 274] width 934 height 431
click at [884, 398] on div "Listings 3 Total My website Add listing Status Listed Days listed Syndication S…" at bounding box center [610, 274] width 934 height 431
click at [870, 403] on div "Listings 3 Total My website Add listing Status Listed Days listed Syndication S…" at bounding box center [610, 274] width 934 height 431
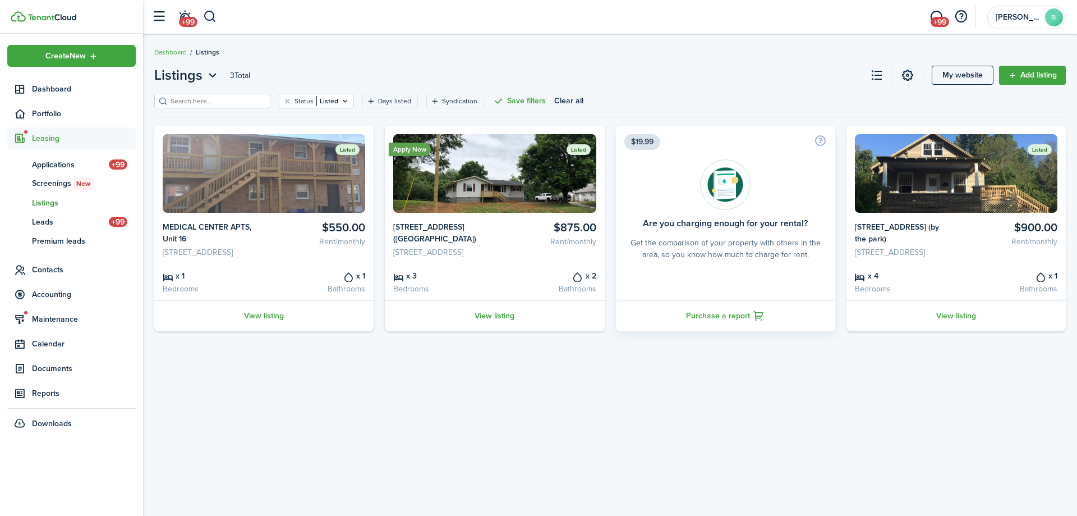
click at [439, 442] on div "Listings 3 Total My website Add listing Status Listed Days listed Syndication S…" at bounding box center [610, 274] width 934 height 431
click at [451, 417] on div "Listings 3 Total My website Add listing Status Listed Days listed Syndication S…" at bounding box center [610, 274] width 934 height 431
click at [491, 385] on div "Listings 3 Total My website Add listing Status Listed Days listed Syndication S…" at bounding box center [610, 274] width 934 height 431
click at [757, 417] on div "Listings 3 Total My website Add listing Status Listed Days listed Syndication S…" at bounding box center [610, 274] width 934 height 431
click at [376, 408] on div "Listings 3 Total My website Add listing Status Listed Days listed Syndication S…" at bounding box center [610, 274] width 934 height 431
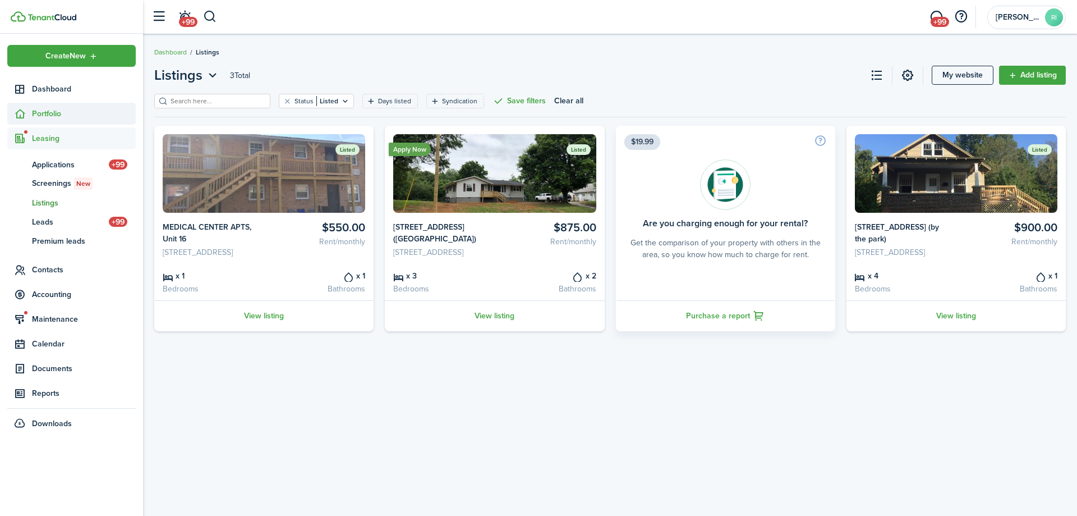
click at [45, 105] on span "Portfolio" at bounding box center [71, 114] width 128 height 22
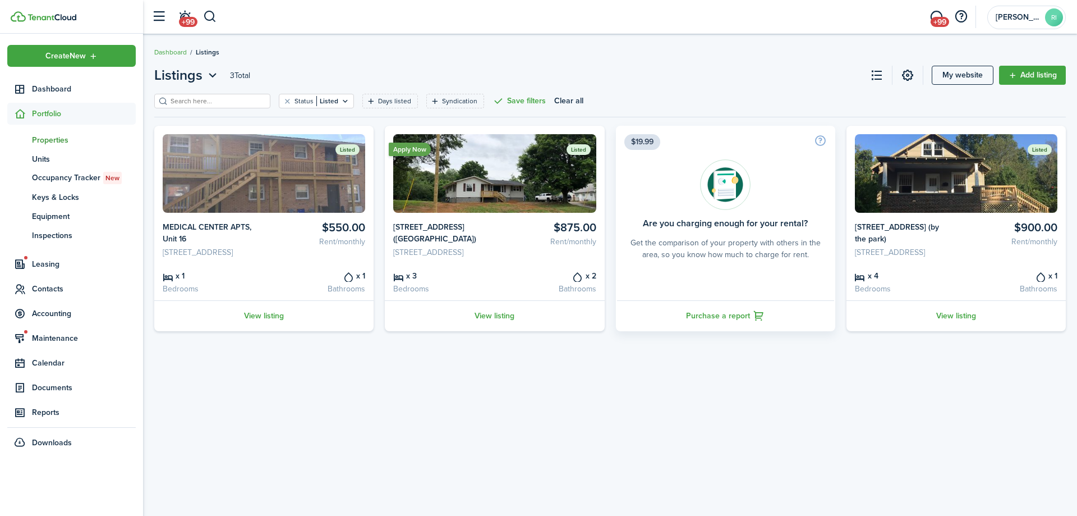
click at [54, 140] on span "Properties" at bounding box center [84, 140] width 104 height 12
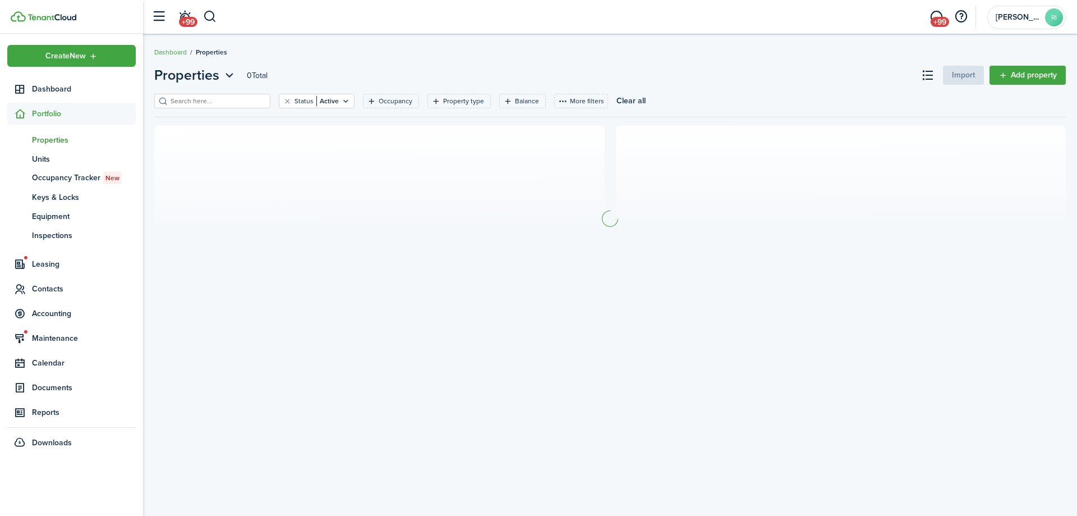
click at [222, 99] on input "search" at bounding box center [217, 101] width 99 height 11
type input "126"
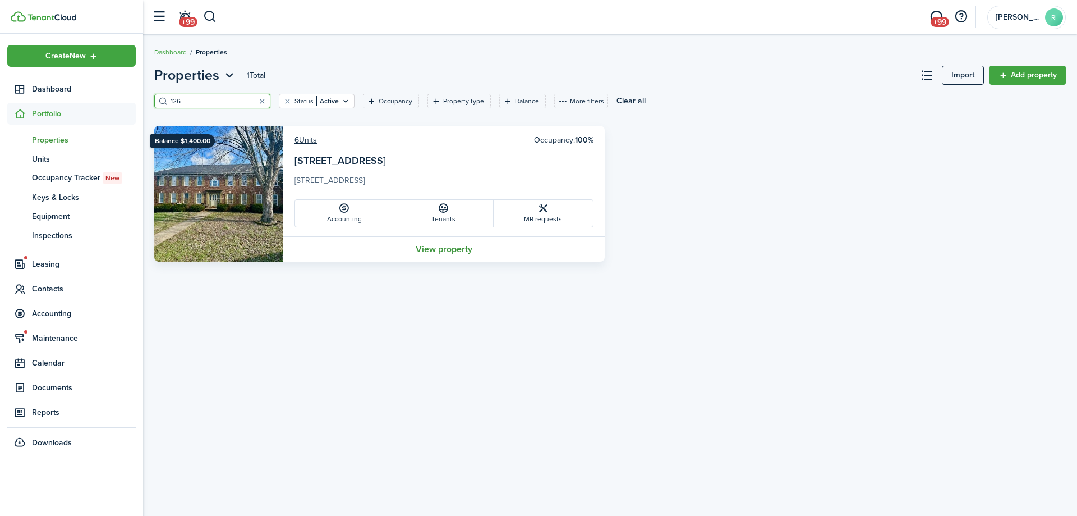
click at [457, 247] on link "View property" at bounding box center [443, 248] width 321 height 25
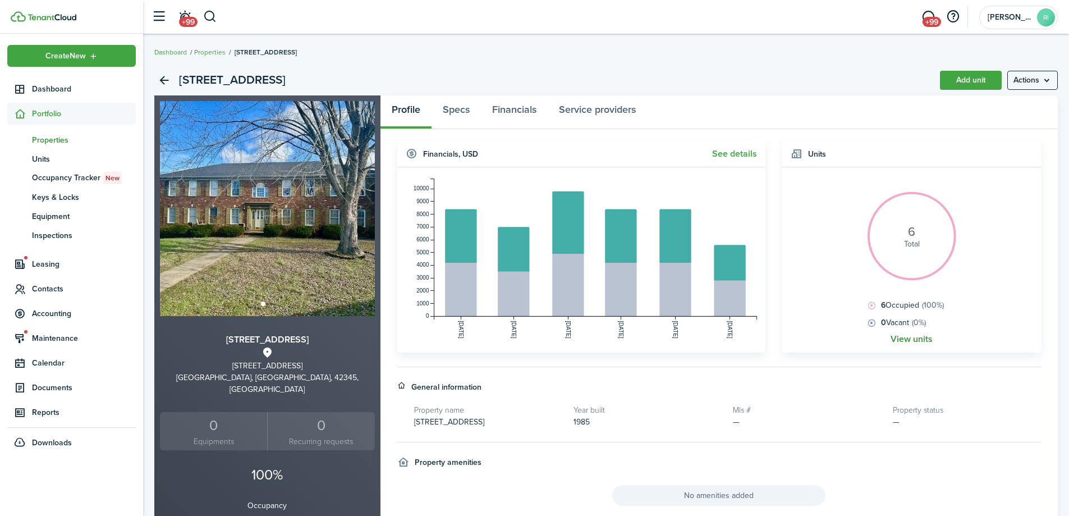
click at [908, 336] on link "View units" at bounding box center [911, 339] width 42 height 10
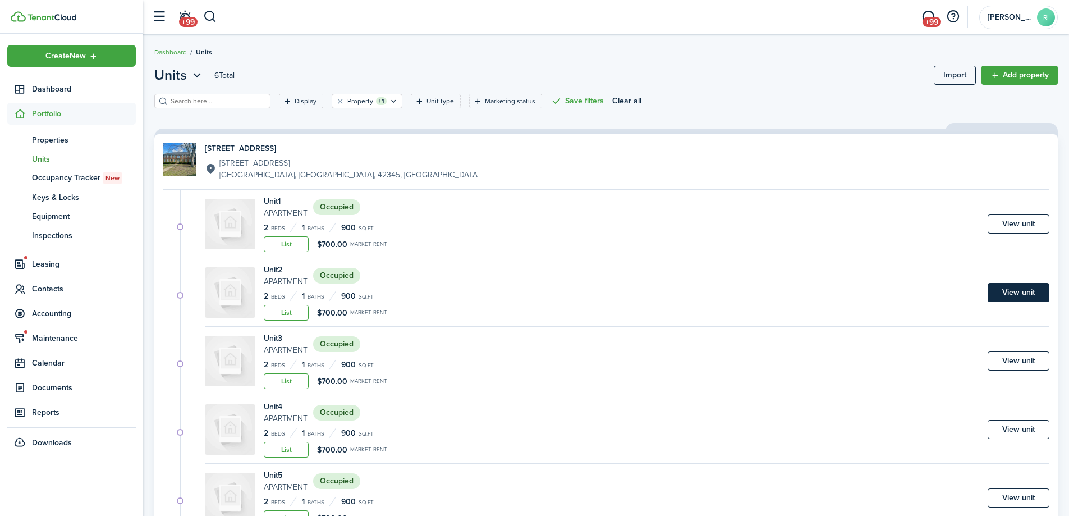
click at [1043, 289] on link "View unit" at bounding box center [1018, 292] width 62 height 19
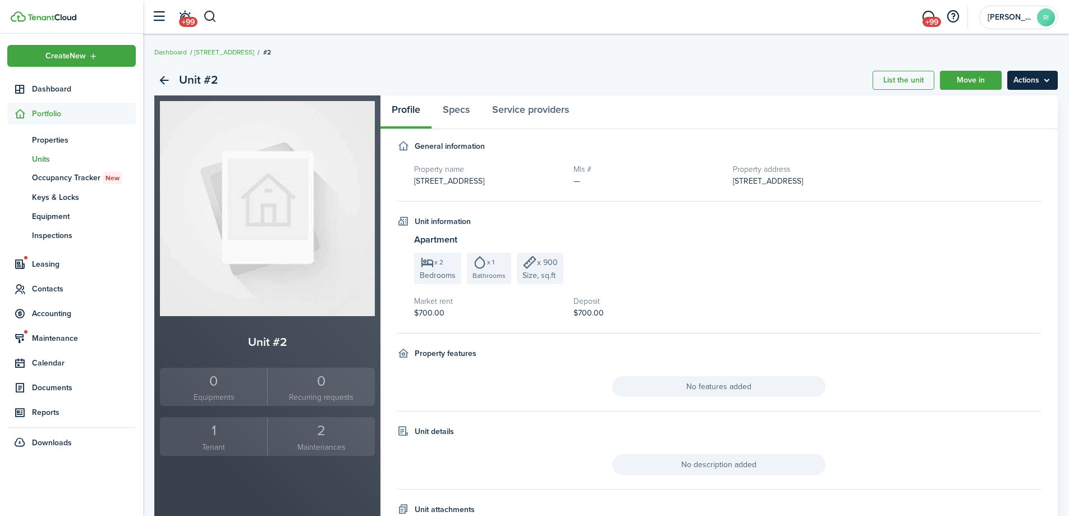
click at [1041, 79] on menu-btn "Actions" at bounding box center [1032, 80] width 50 height 19
click at [1001, 103] on link "Edit unit" at bounding box center [1008, 104] width 98 height 19
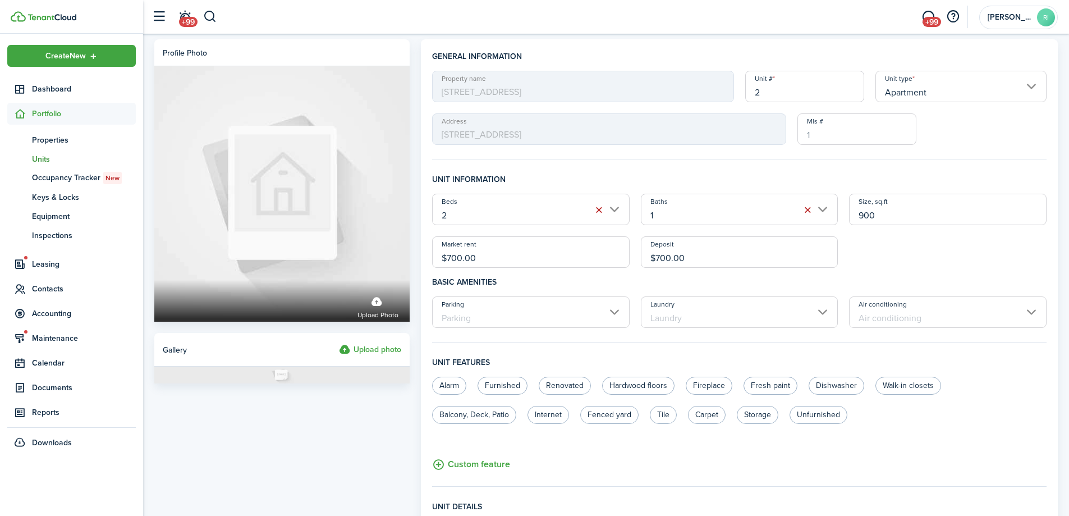
drag, startPoint x: 488, startPoint y: 264, endPoint x: 452, endPoint y: 256, distance: 36.8
click at [452, 256] on input "$700.00" at bounding box center [530, 251] width 197 height 31
type input "$750.00"
drag, startPoint x: 705, startPoint y: 254, endPoint x: 663, endPoint y: 252, distance: 42.1
click at [663, 252] on input "$700.00" at bounding box center [739, 251] width 197 height 31
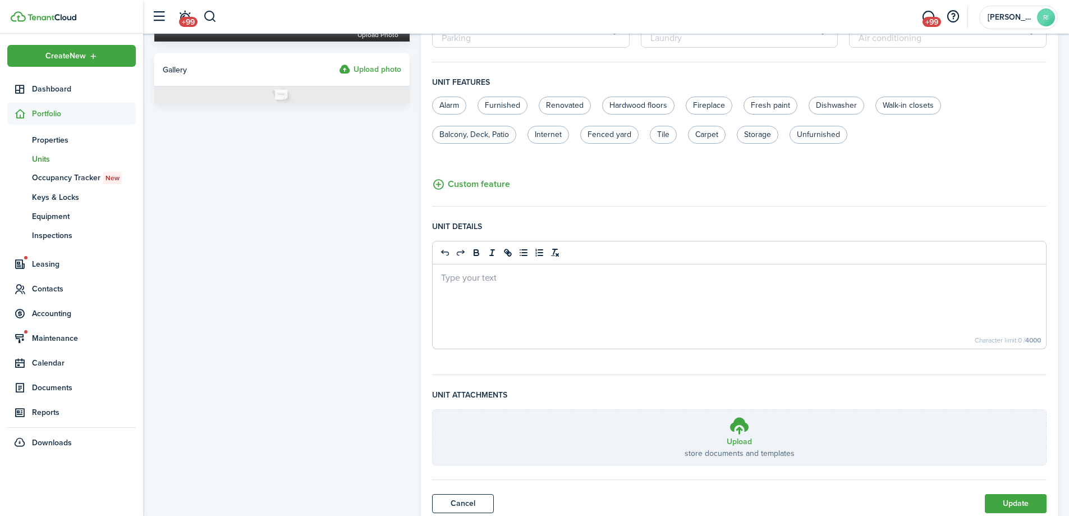
scroll to position [319, 0]
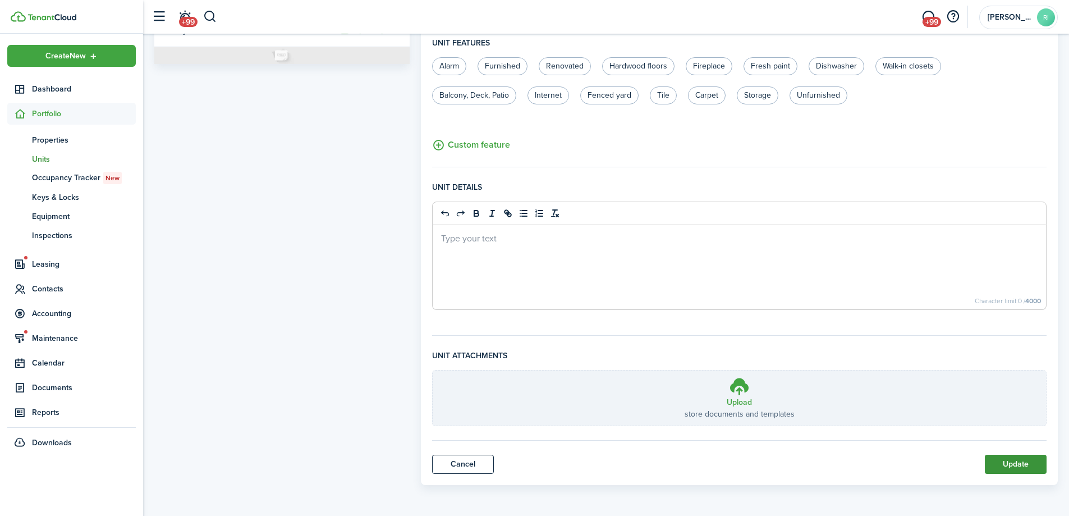
type input "$750.00"
click at [1021, 458] on button "Update" at bounding box center [1016, 463] width 62 height 19
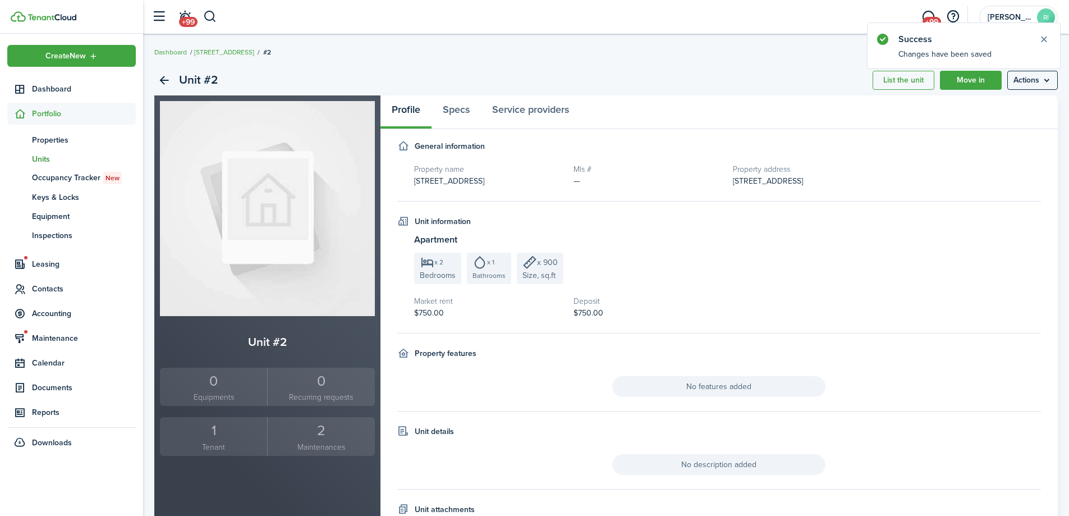
click at [279, 259] on img at bounding box center [267, 208] width 215 height 215
click at [1031, 85] on menu-btn "Actions" at bounding box center [1032, 80] width 50 height 19
click at [1026, 100] on link "Edit unit" at bounding box center [1008, 104] width 98 height 19
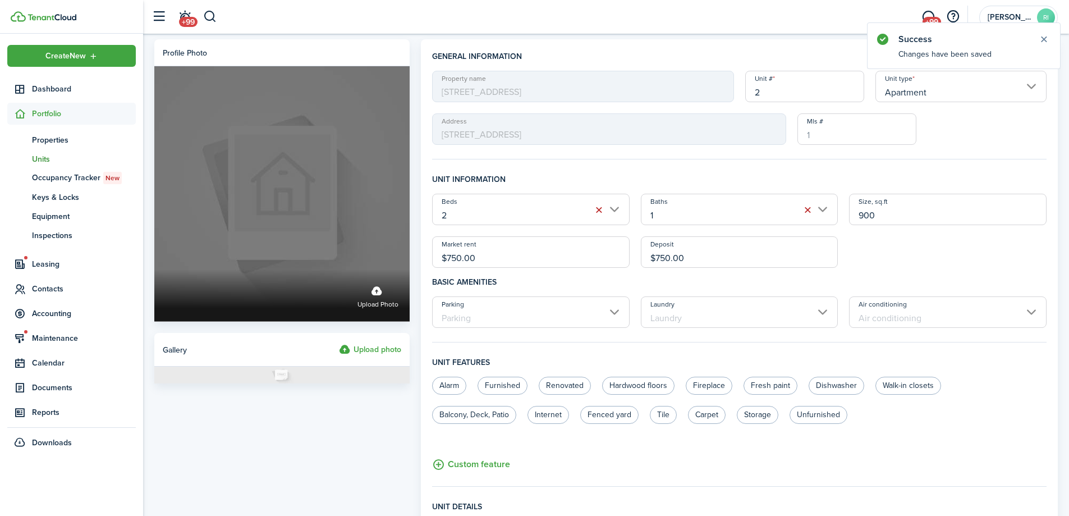
click at [370, 283] on label "Upload photo" at bounding box center [377, 296] width 41 height 30
click at [154, 269] on input "Upload photo" at bounding box center [154, 269] width 0 height 0
click at [291, 272] on div "Upload photo" at bounding box center [281, 295] width 255 height 52
click at [154, 269] on input "Upload photo" at bounding box center [154, 269] width 0 height 0
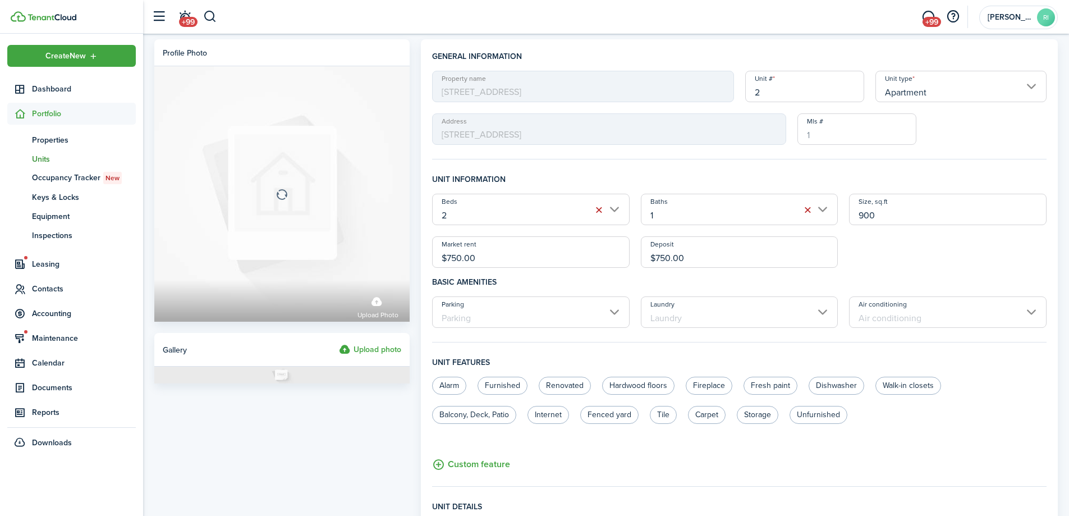
click at [374, 347] on label "Upload photo" at bounding box center [370, 349] width 62 height 13
click at [339, 343] on input "Upload photo" at bounding box center [339, 343] width 0 height 0
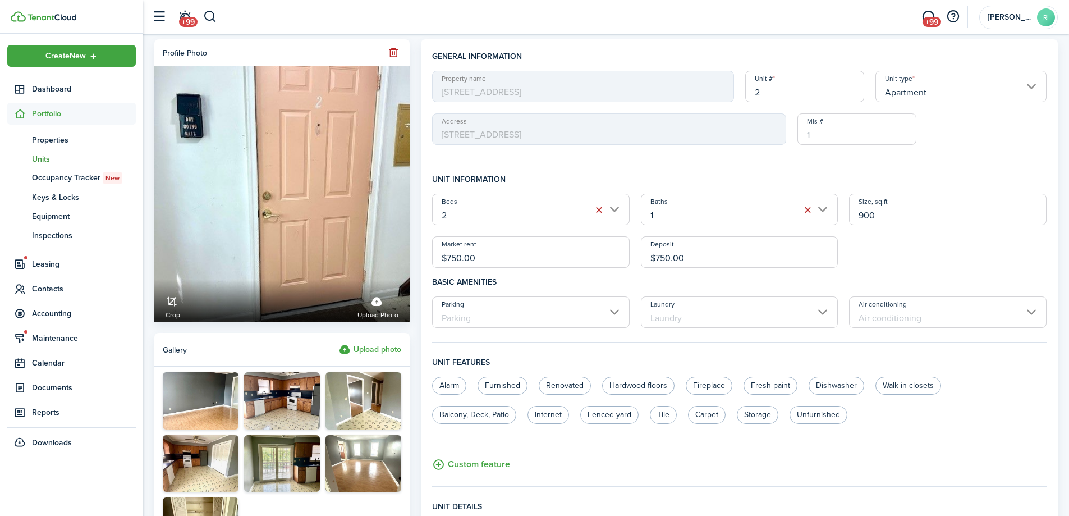
click at [373, 348] on label "Upload photo" at bounding box center [370, 349] width 62 height 13
click at [339, 343] on input "Upload photo" at bounding box center [339, 343] width 0 height 0
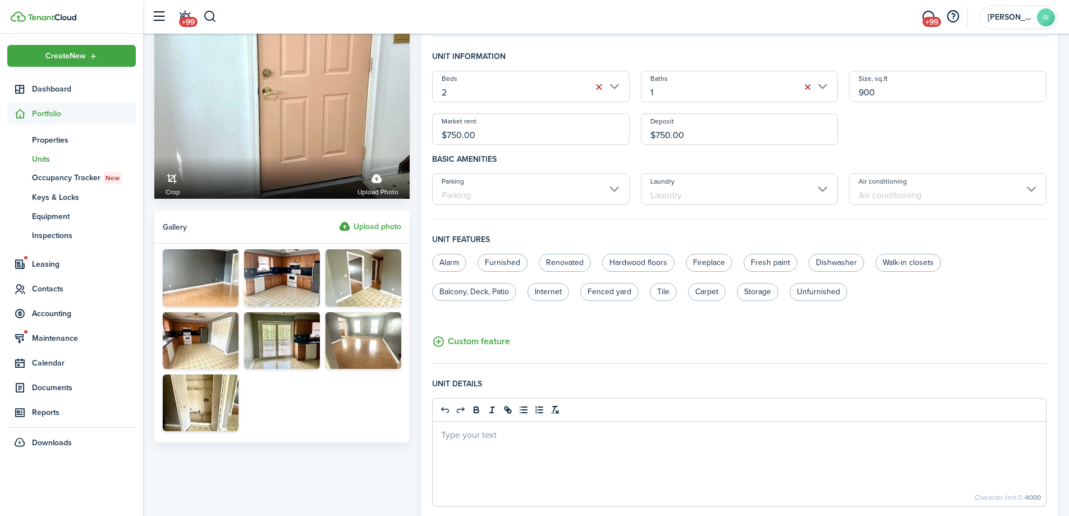
scroll to position [187, 0]
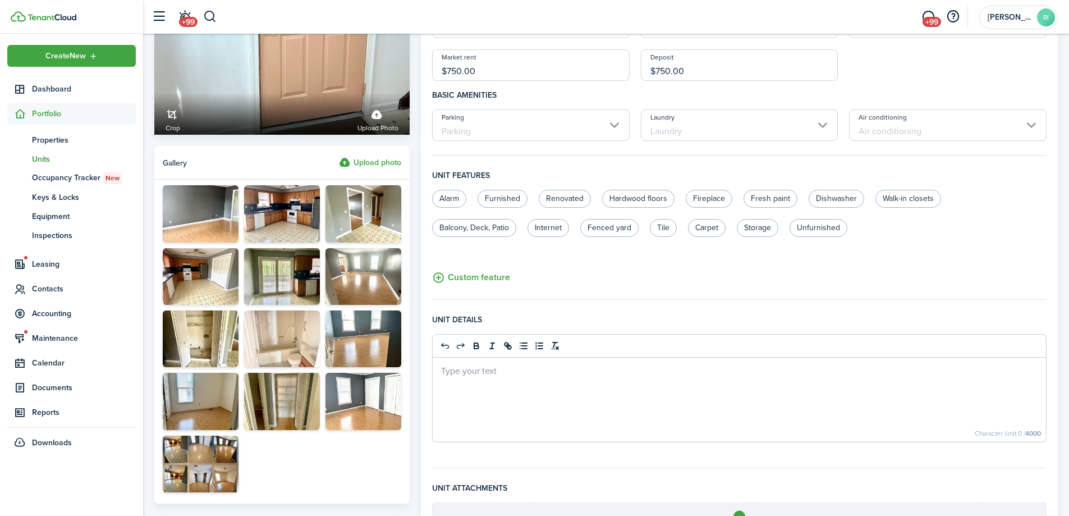
click at [387, 164] on label "Upload photo" at bounding box center [370, 162] width 62 height 13
click at [339, 156] on input "Upload photo" at bounding box center [339, 156] width 0 height 0
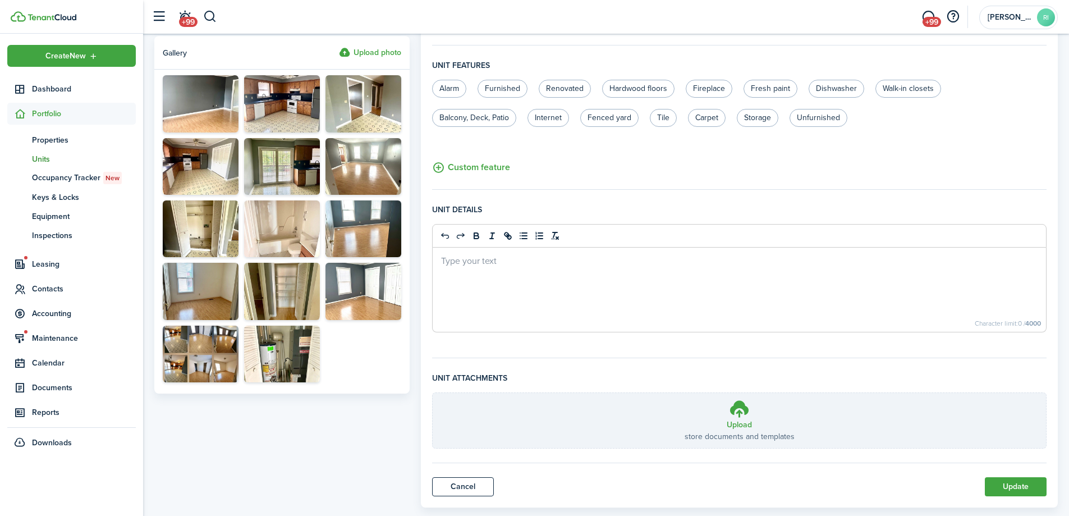
scroll to position [319, 0]
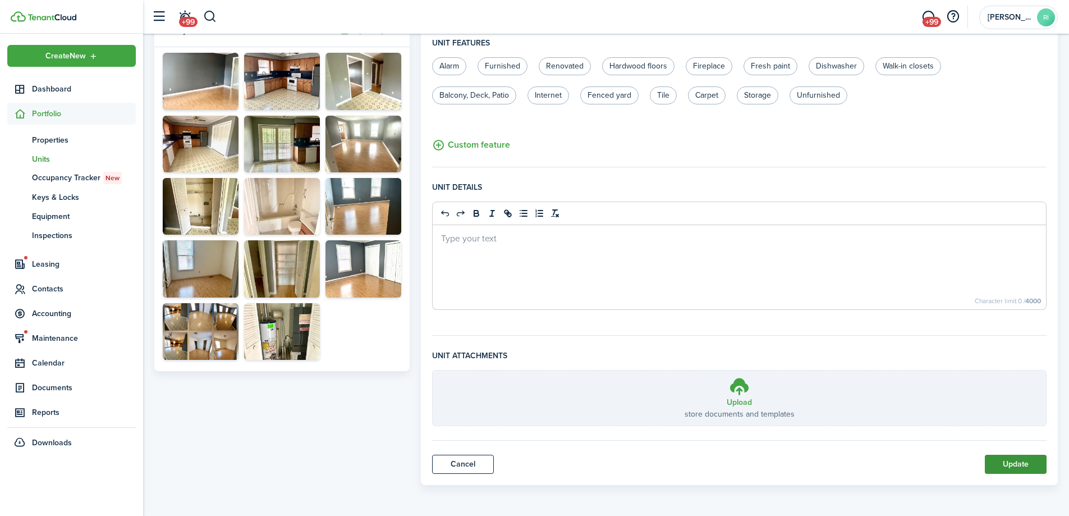
click at [1012, 462] on button "Update" at bounding box center [1016, 463] width 62 height 19
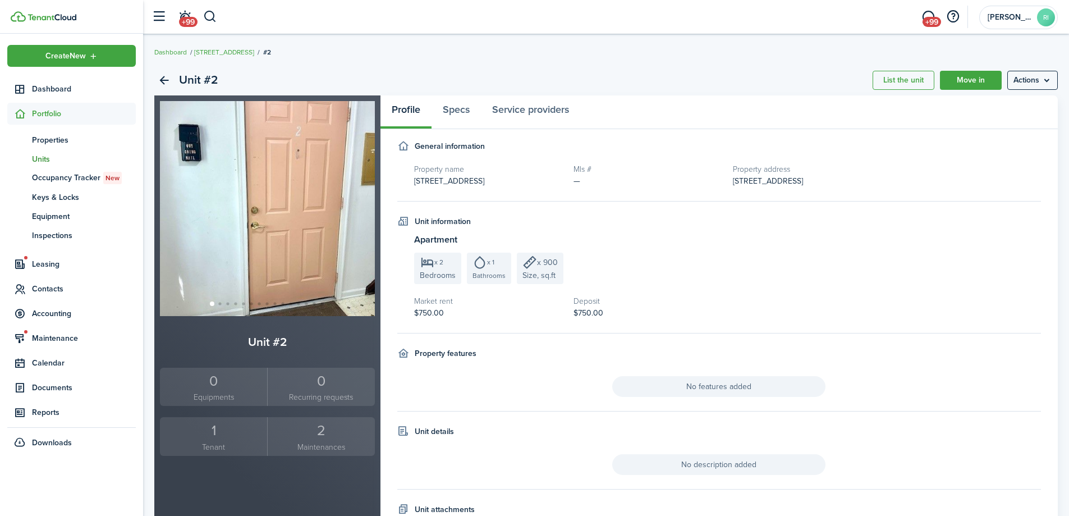
click at [207, 431] on div "1" at bounding box center [214, 430] width 102 height 21
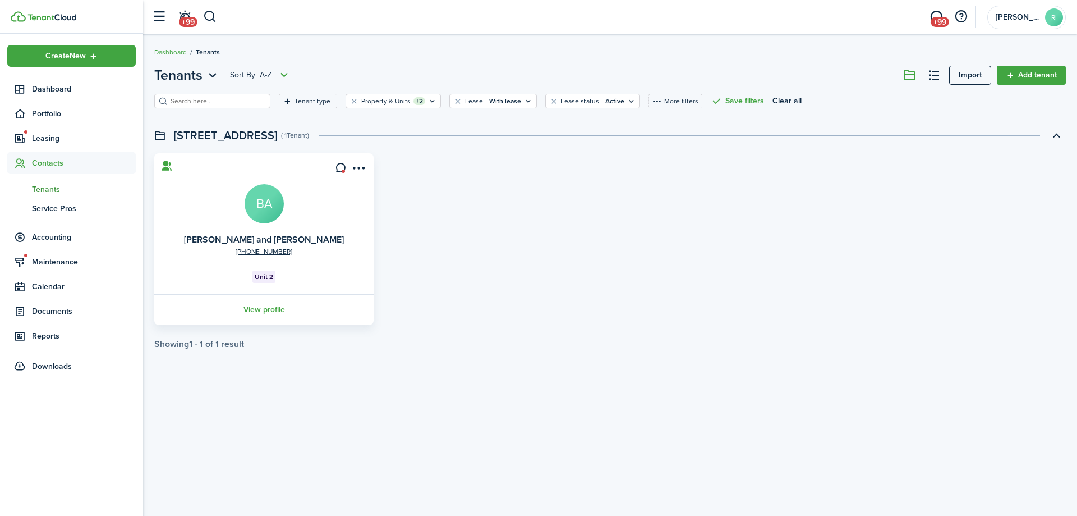
click at [284, 307] on link "View profile" at bounding box center [264, 309] width 223 height 31
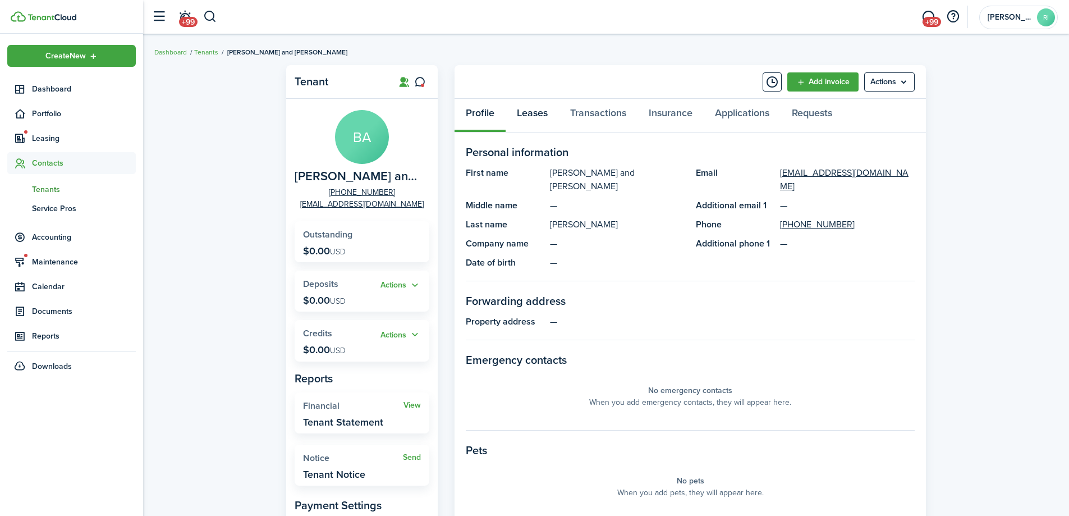
click at [534, 112] on link "Leases" at bounding box center [531, 116] width 53 height 34
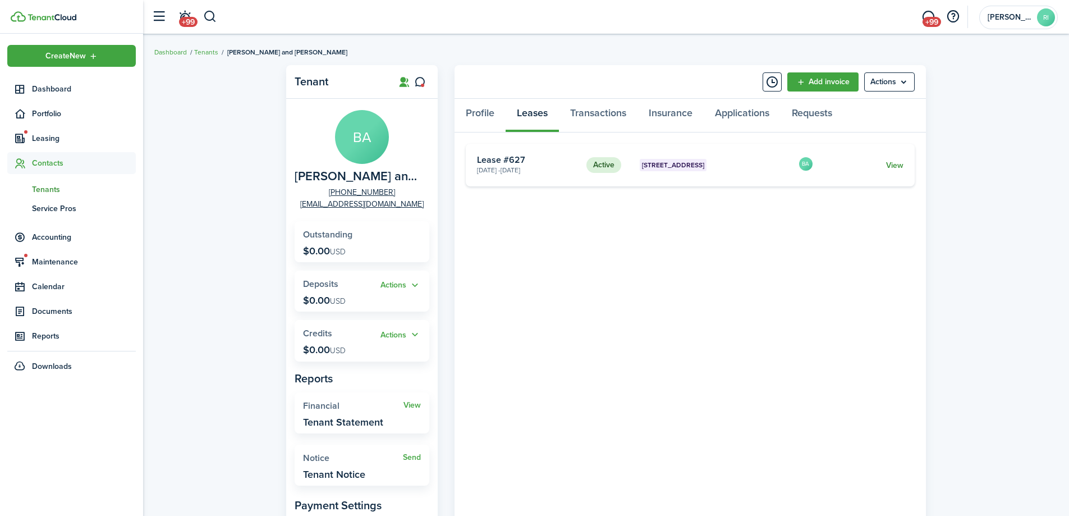
click at [893, 163] on link "View" at bounding box center [894, 165] width 17 height 12
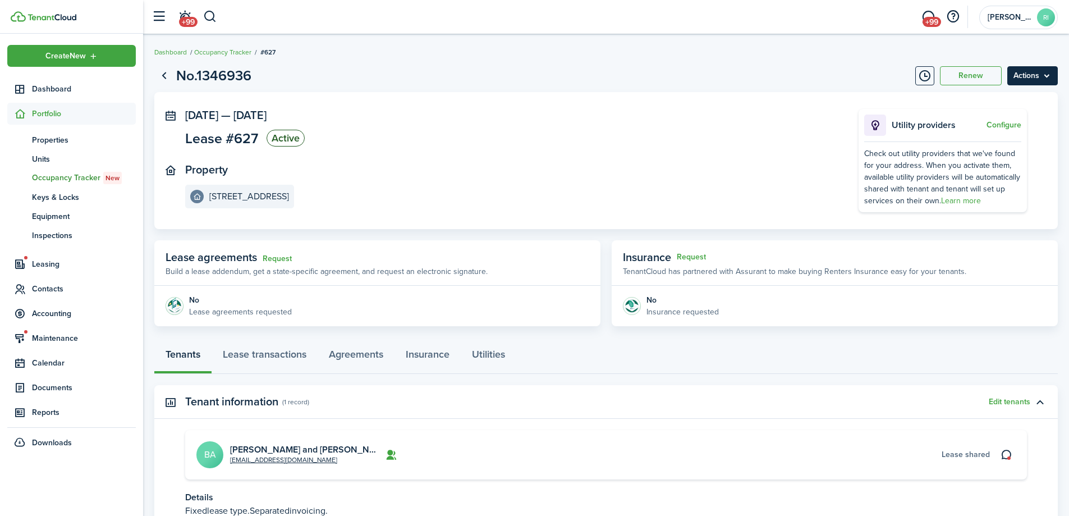
click at [1045, 81] on menu-btn "Actions" at bounding box center [1032, 75] width 50 height 19
click at [1000, 143] on link "End Lease" at bounding box center [1008, 139] width 98 height 19
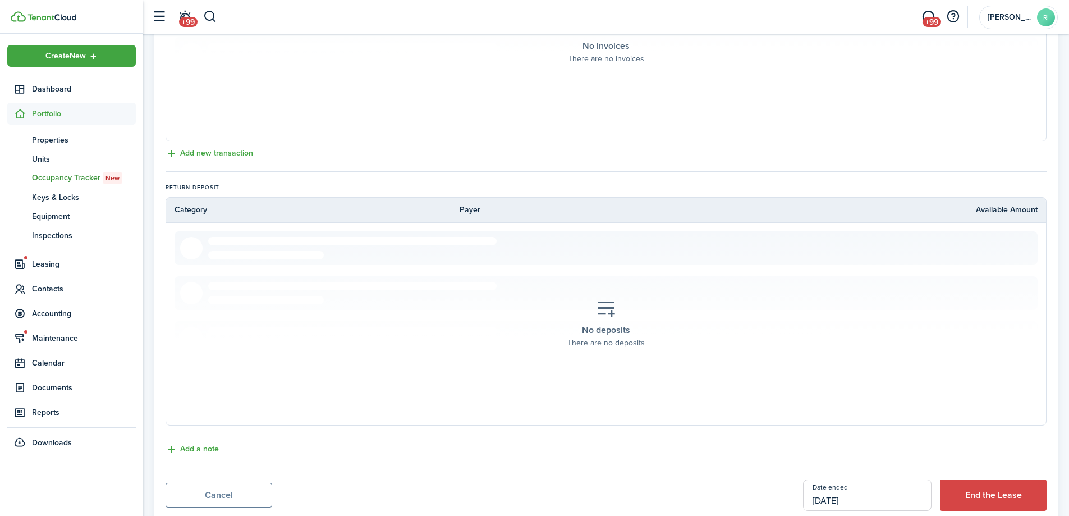
scroll to position [409, 0]
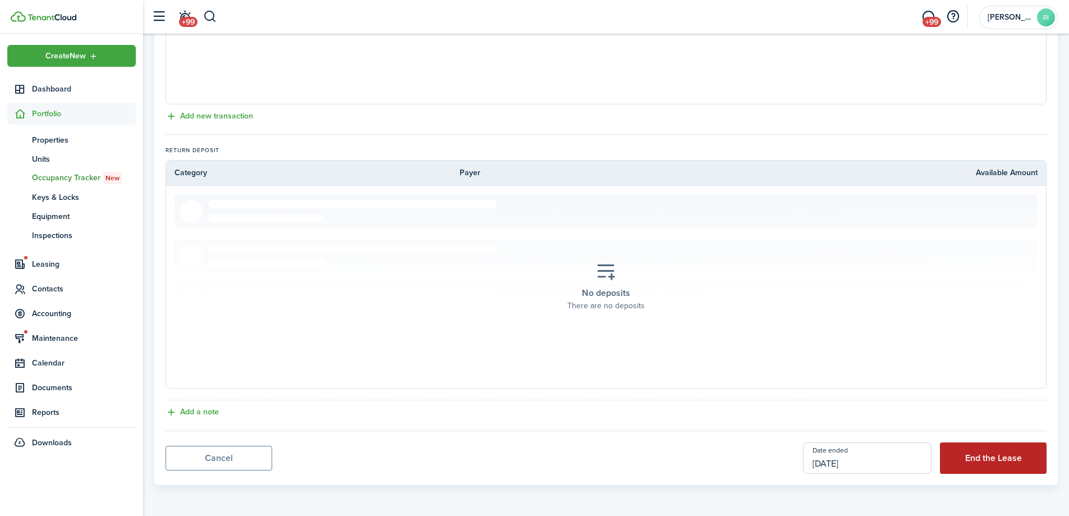
click at [1003, 458] on button "End the Lease" at bounding box center [993, 457] width 107 height 31
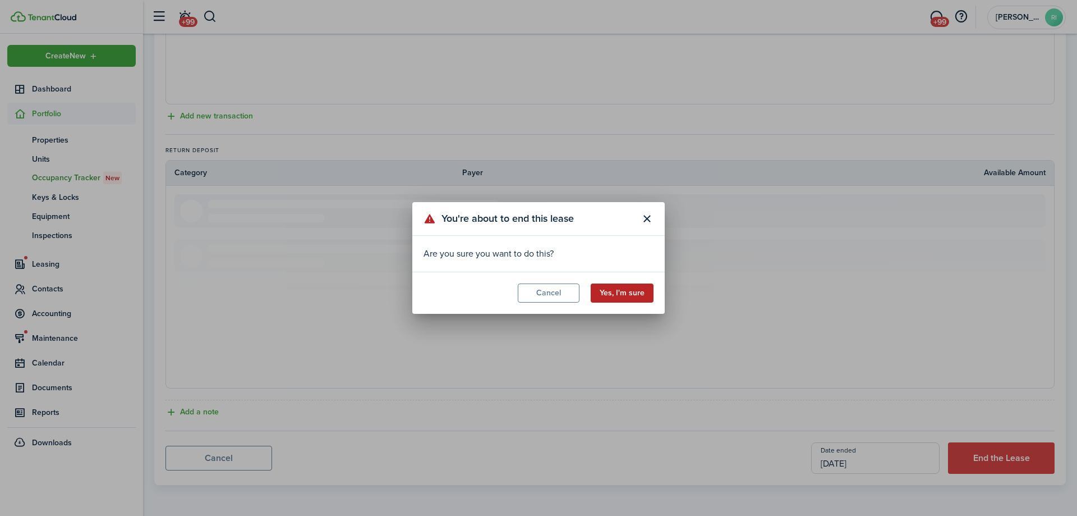
click at [649, 299] on button "Yes, I'm sure" at bounding box center [622, 292] width 63 height 19
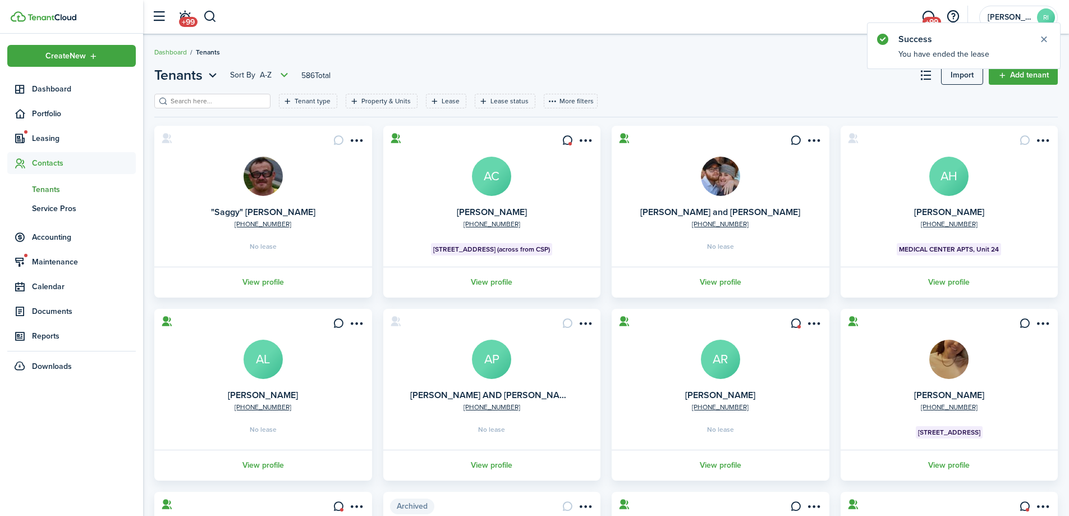
click at [702, 86] on header-page "Tenants Sort by A-Z 586 Total Import Add tenant" at bounding box center [605, 79] width 903 height 29
